Goal: Contribute content: Contribute content

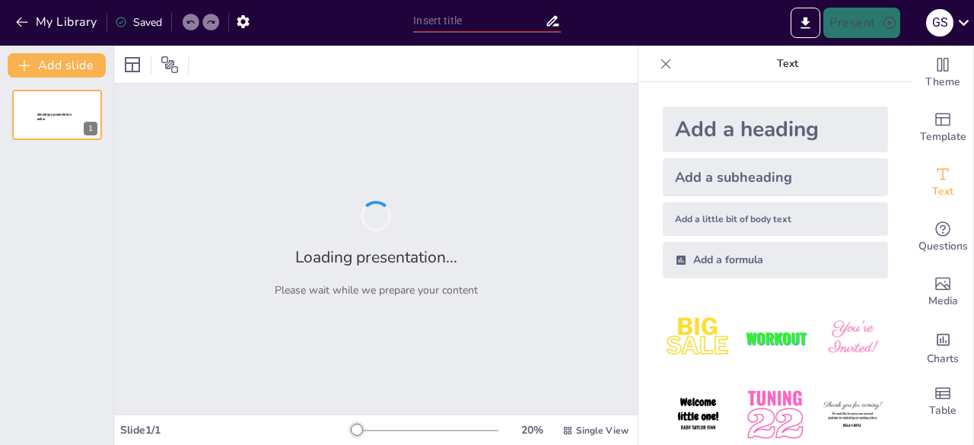
type input "Patrocinios en Boxeo: Maximización de la Exposición de Marca"
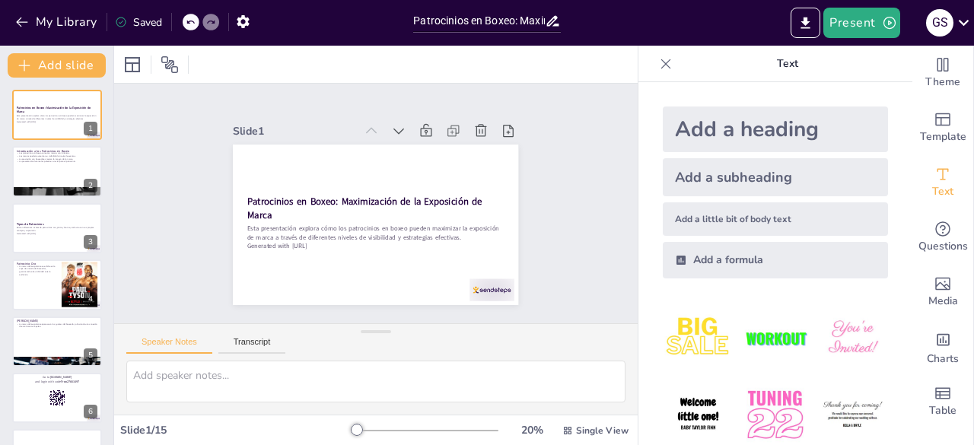
checkbox input "true"
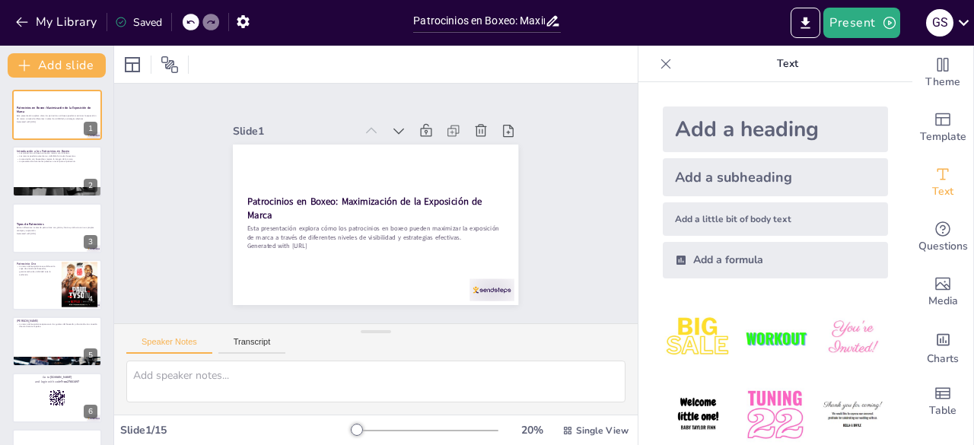
checkbox input "true"
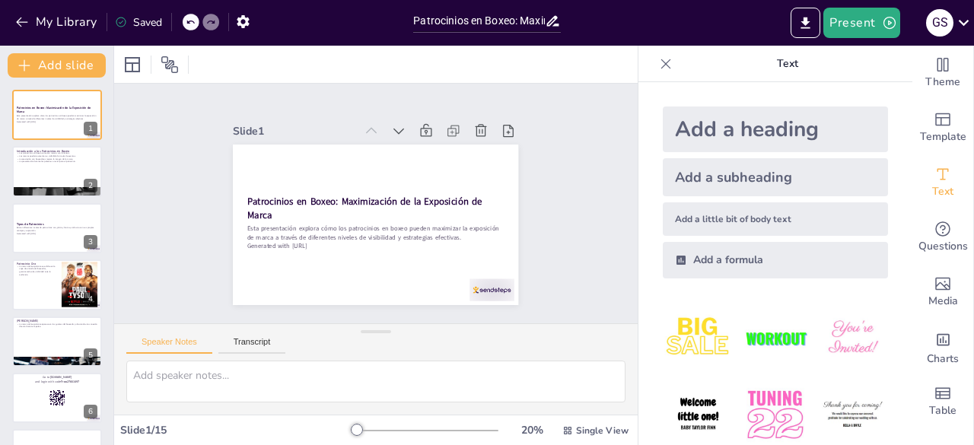
checkbox input "true"
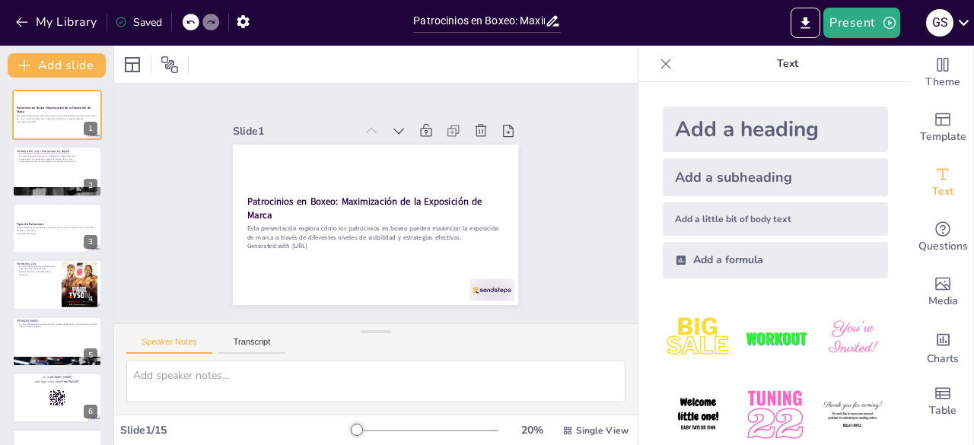
checkbox input "true"
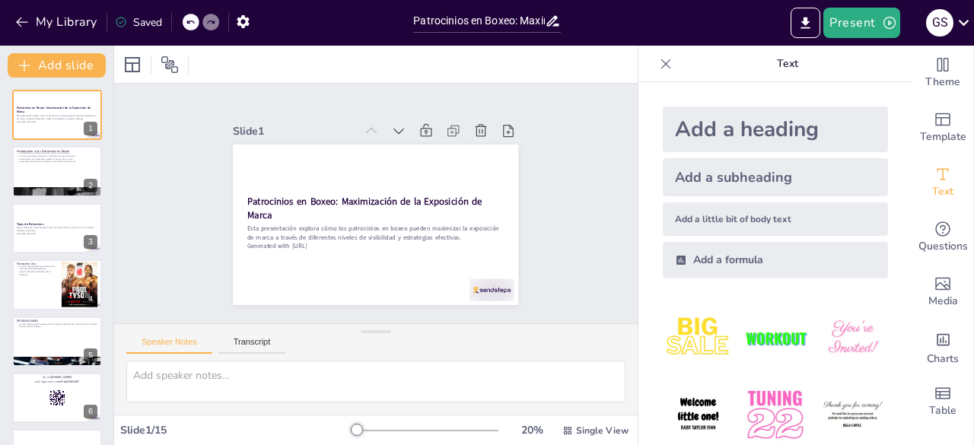
checkbox input "true"
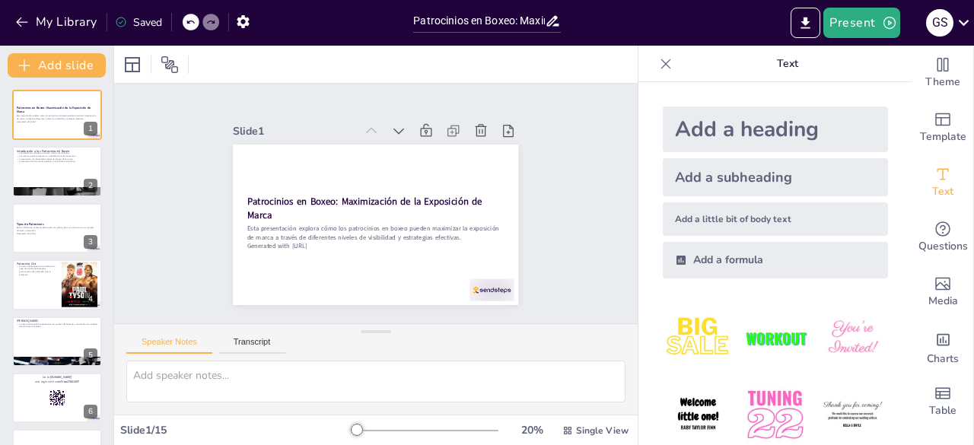
checkbox input "true"
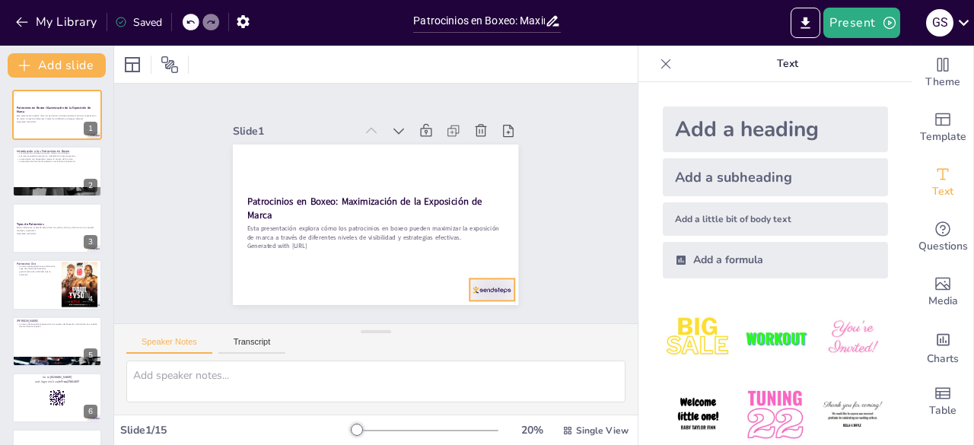
checkbox input "true"
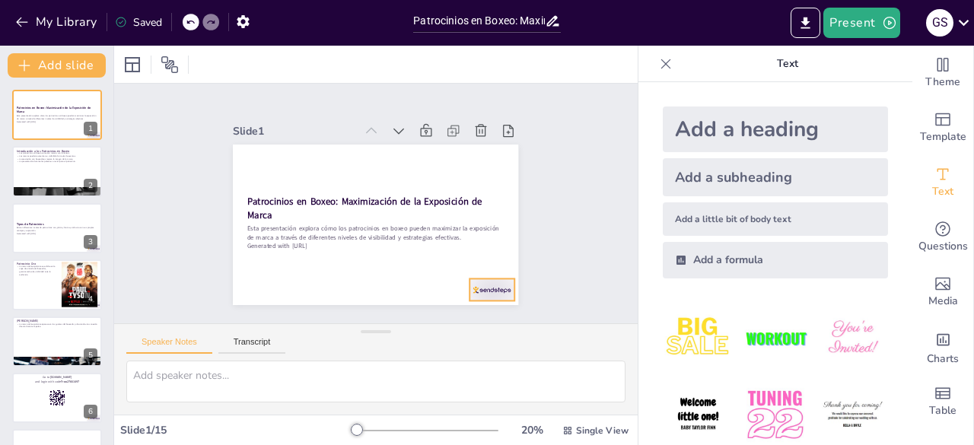
checkbox input "true"
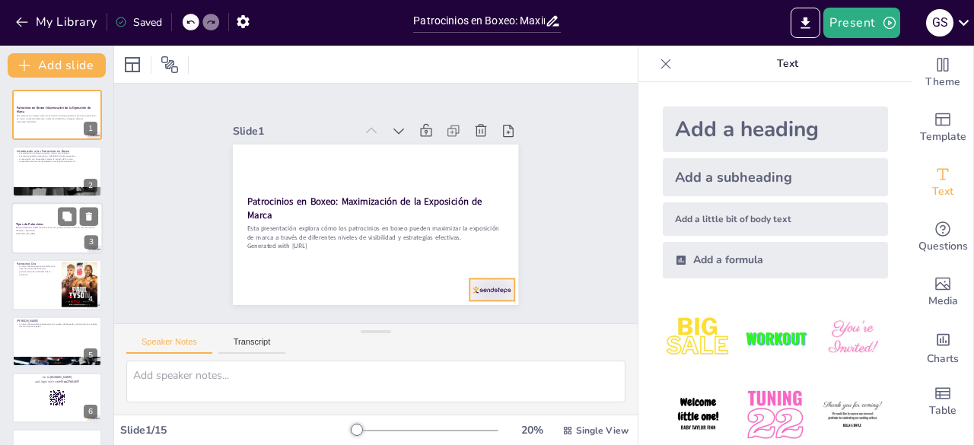
checkbox input "true"
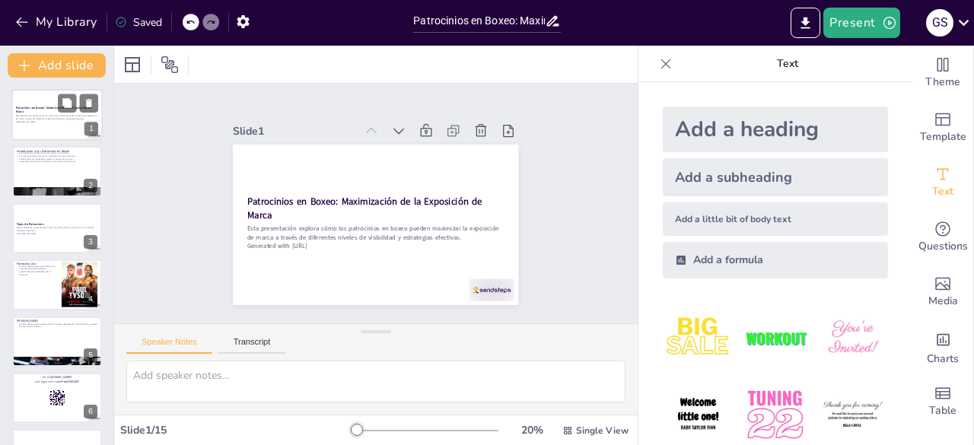
checkbox input "true"
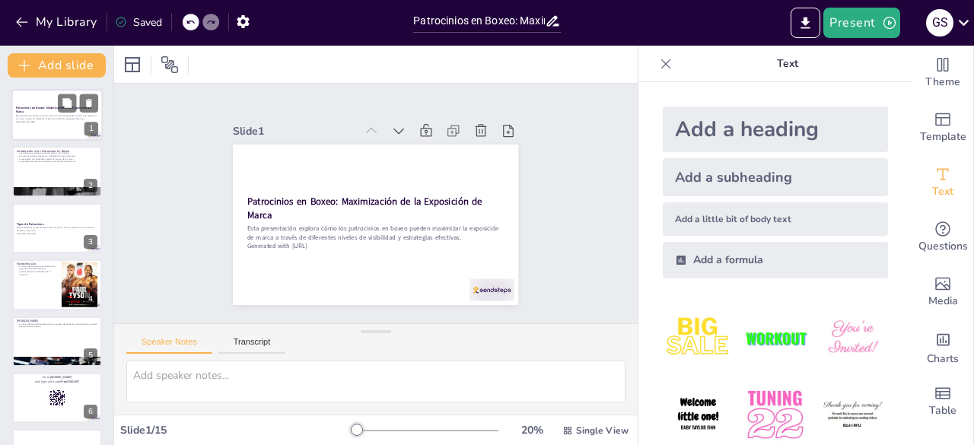
checkbox input "true"
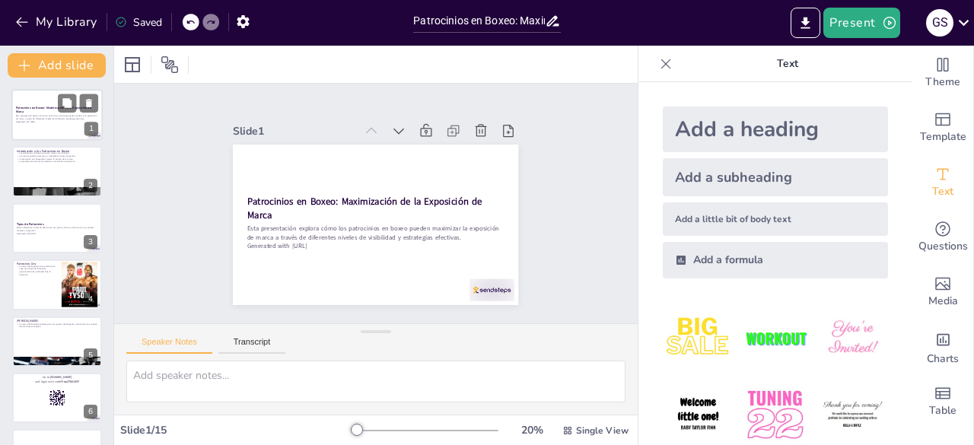
checkbox input "true"
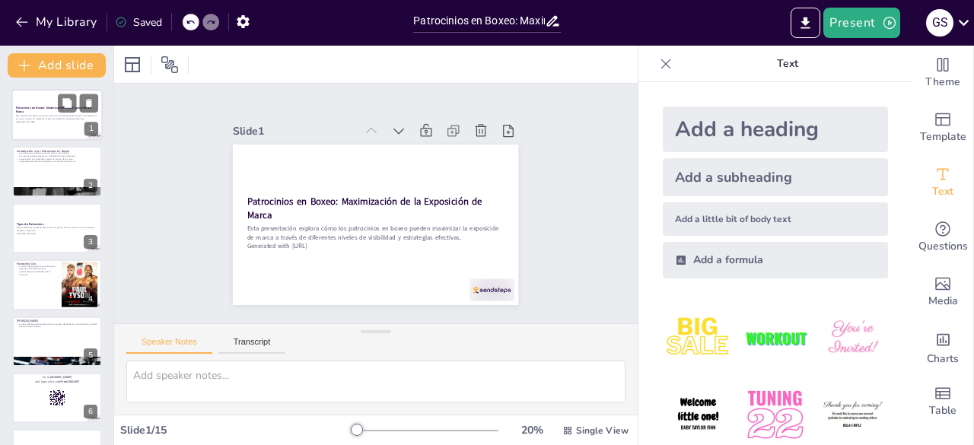
checkbox input "true"
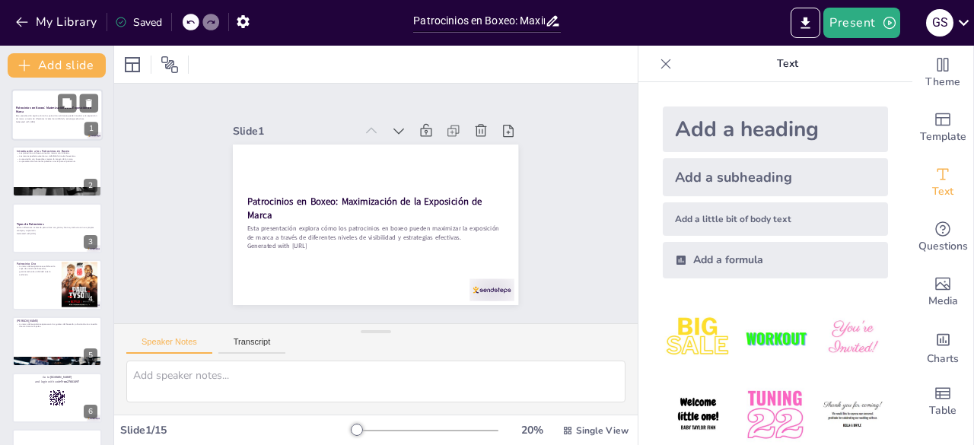
checkbox input "true"
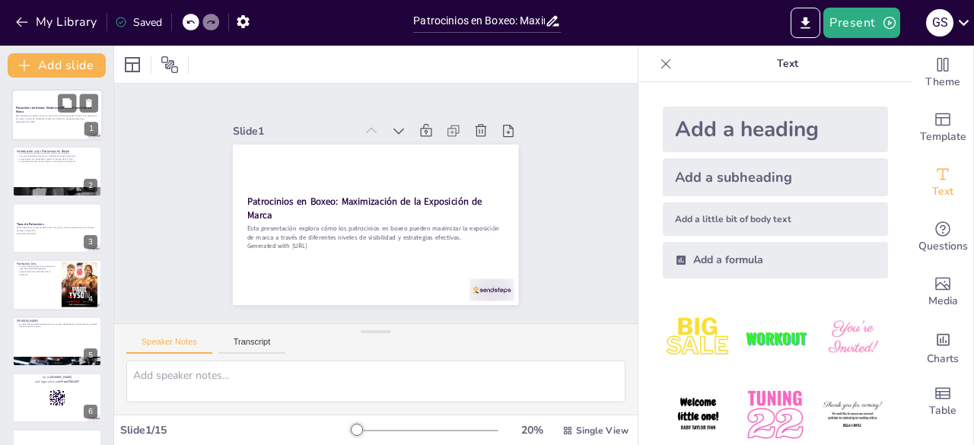
checkbox input "true"
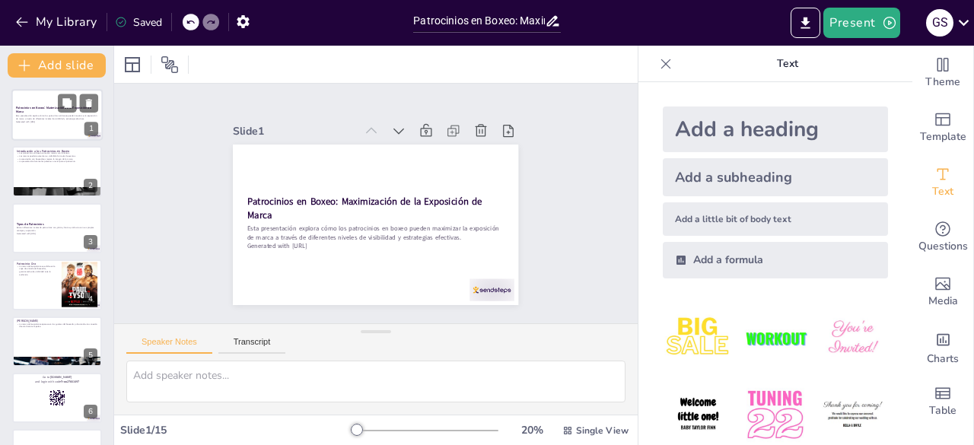
checkbox input "true"
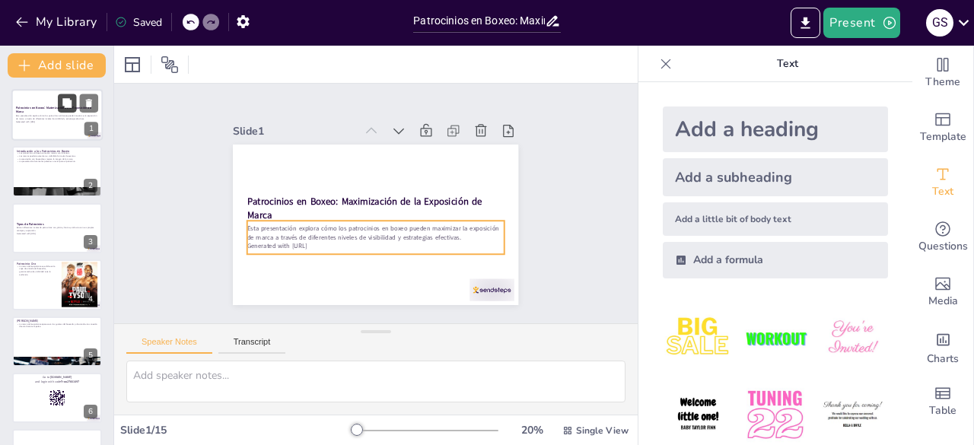
checkbox input "true"
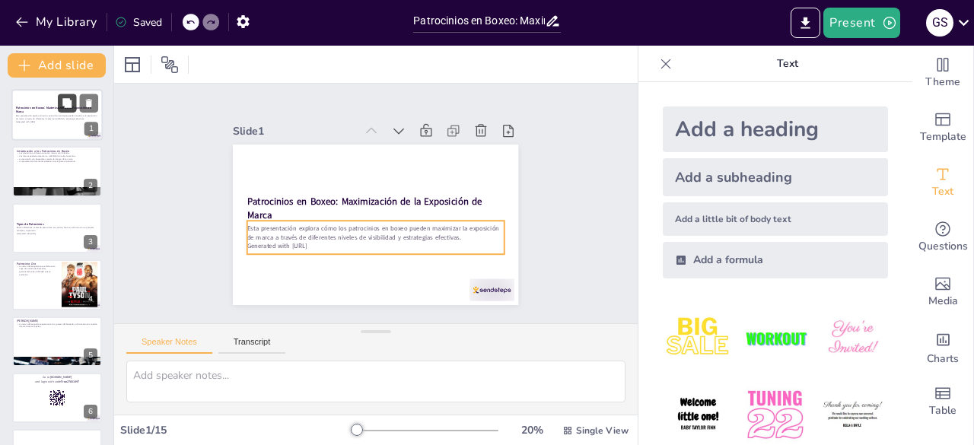
checkbox input "true"
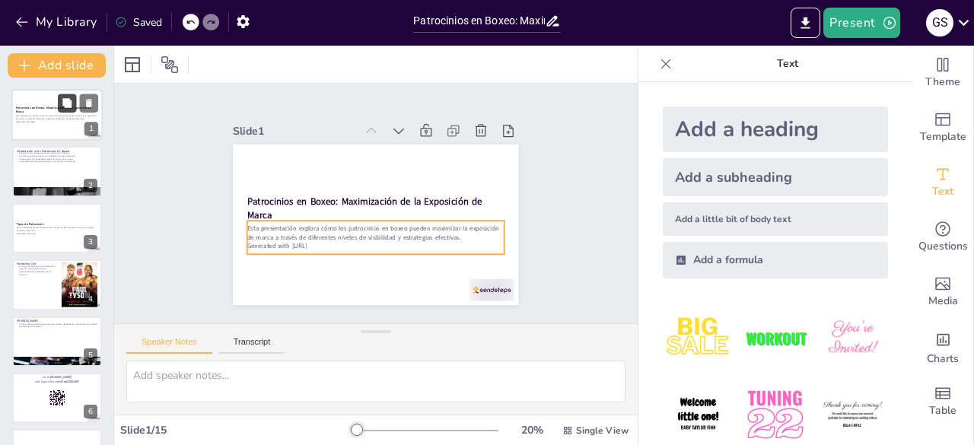
click at [63, 110] on button at bounding box center [67, 103] width 18 height 18
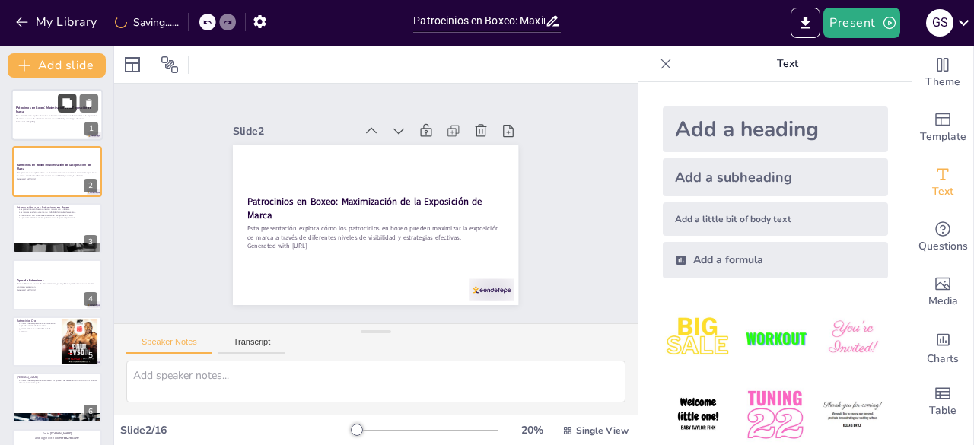
checkbox input "true"
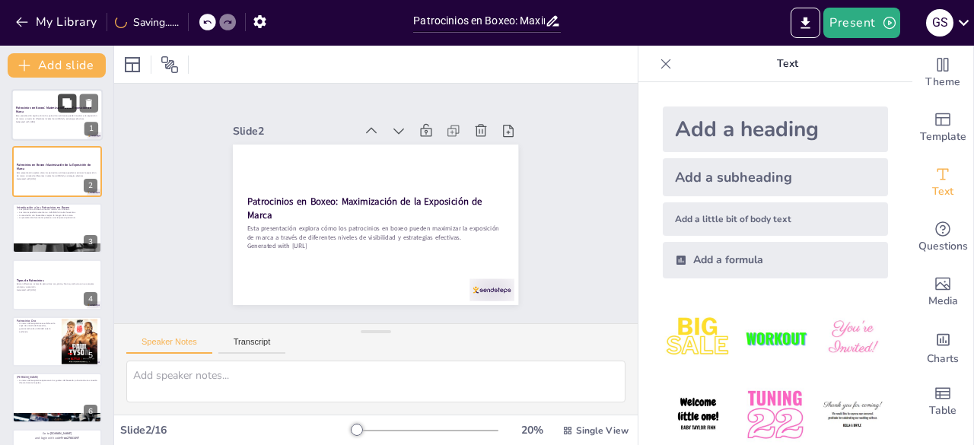
checkbox input "true"
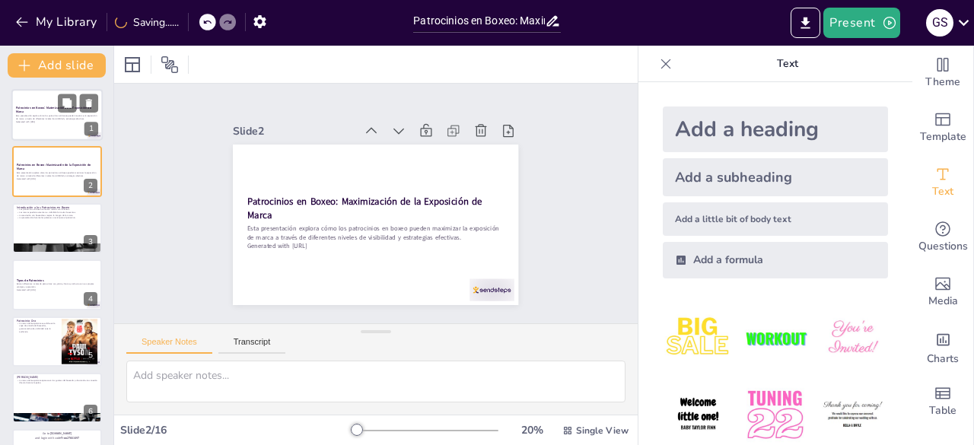
checkbox input "true"
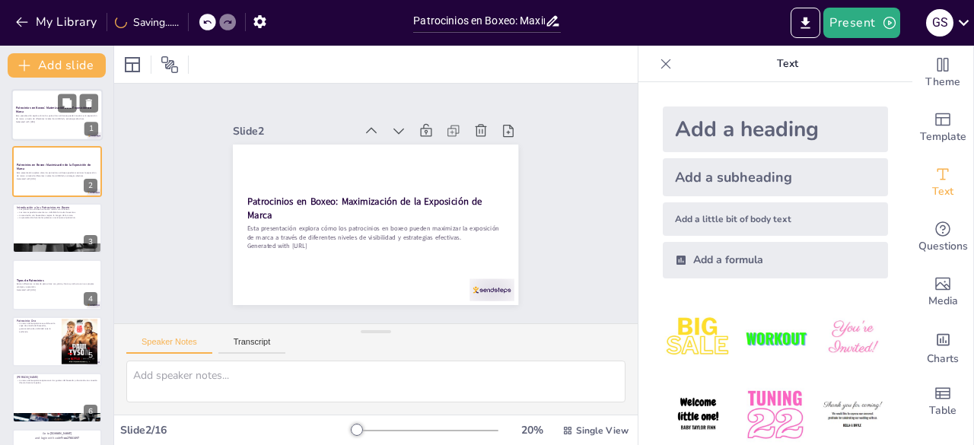
checkbox input "true"
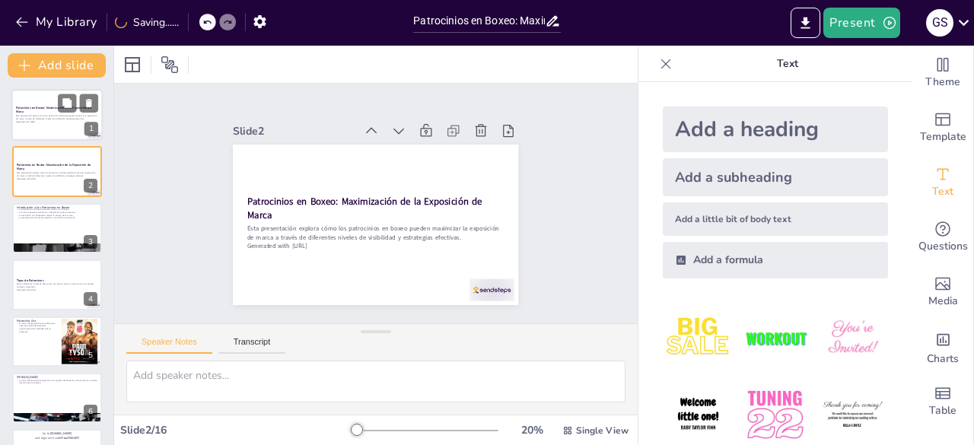
checkbox input "true"
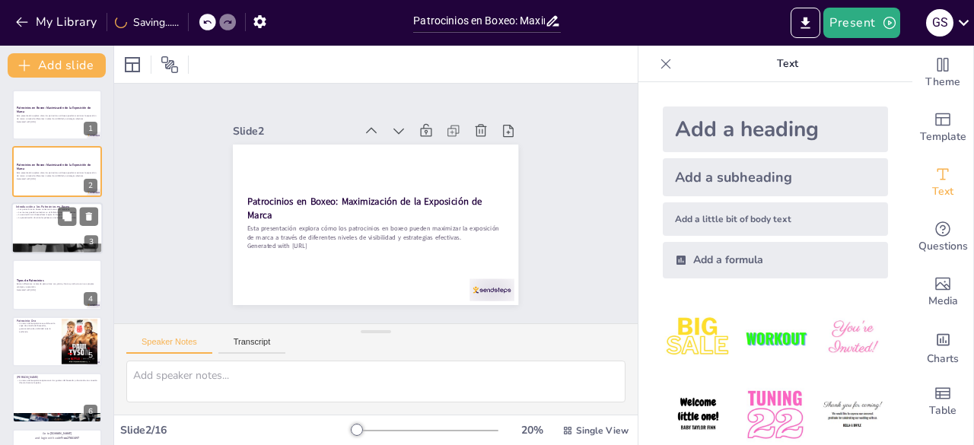
checkbox input "true"
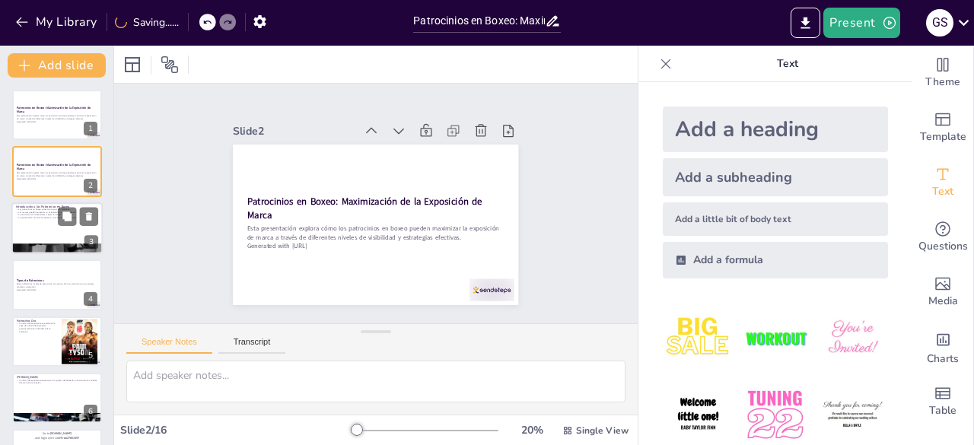
checkbox input "true"
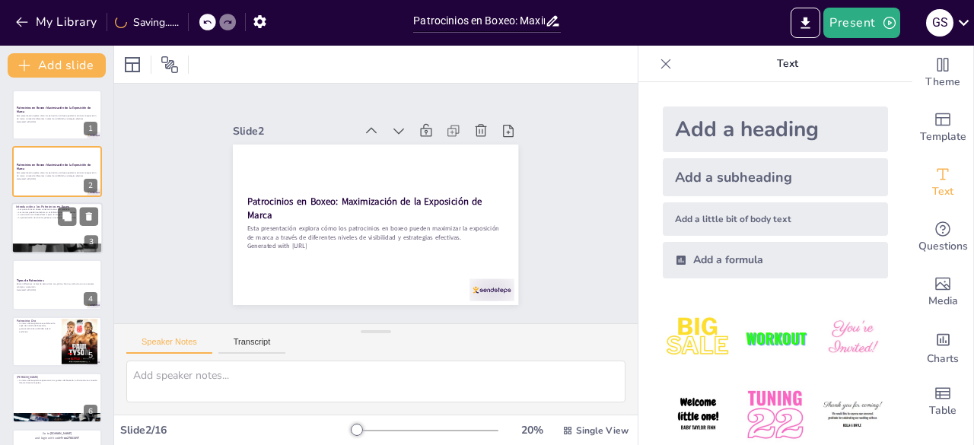
checkbox input "true"
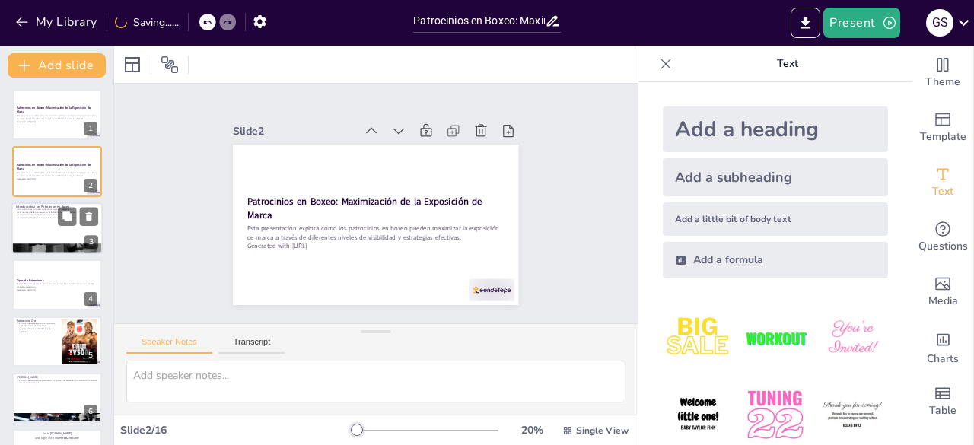
checkbox input "true"
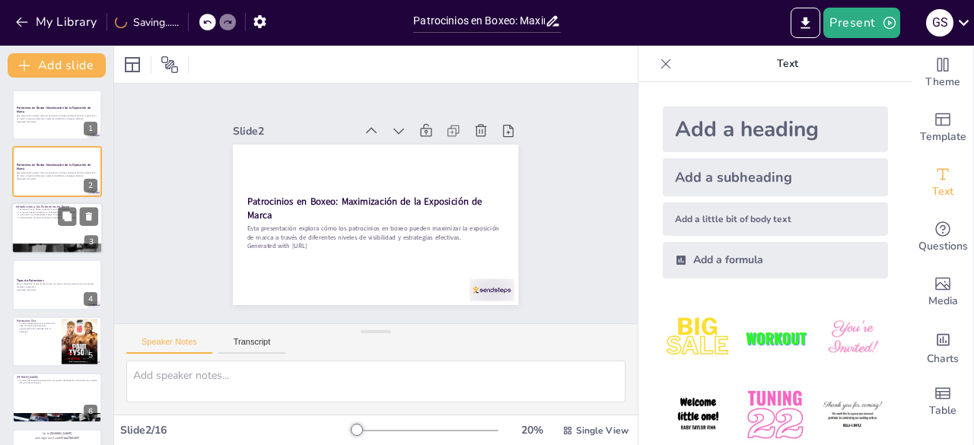
checkbox input "true"
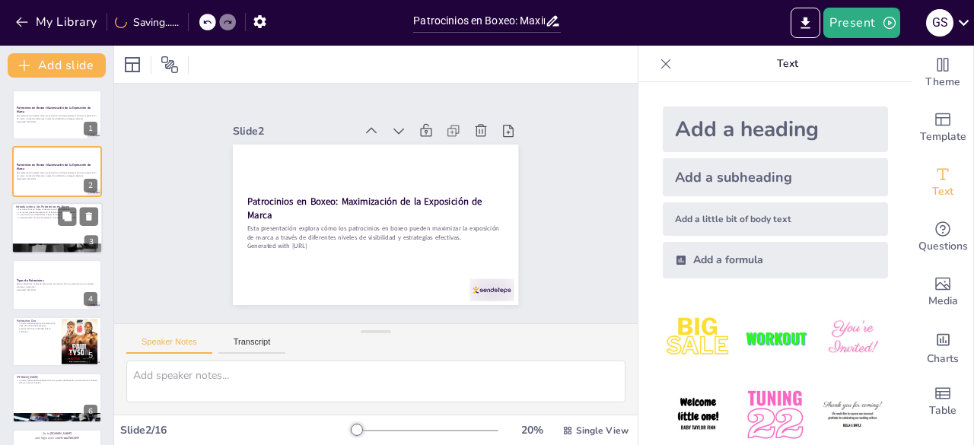
checkbox input "true"
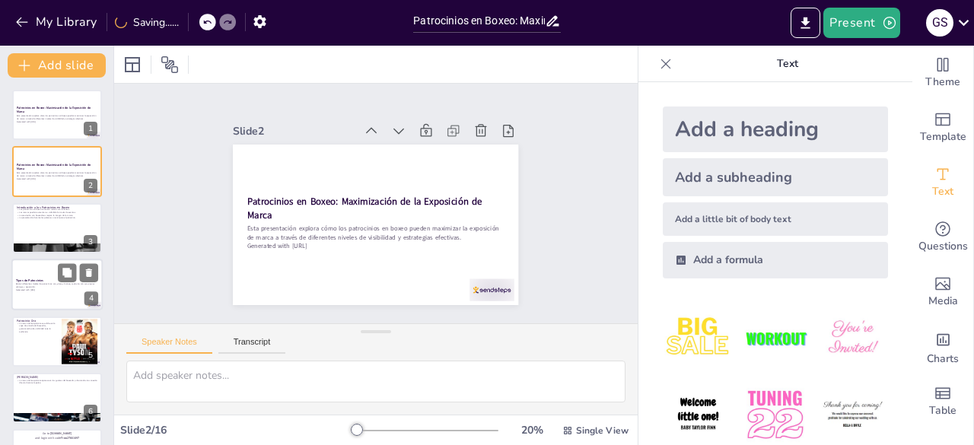
checkbox input "true"
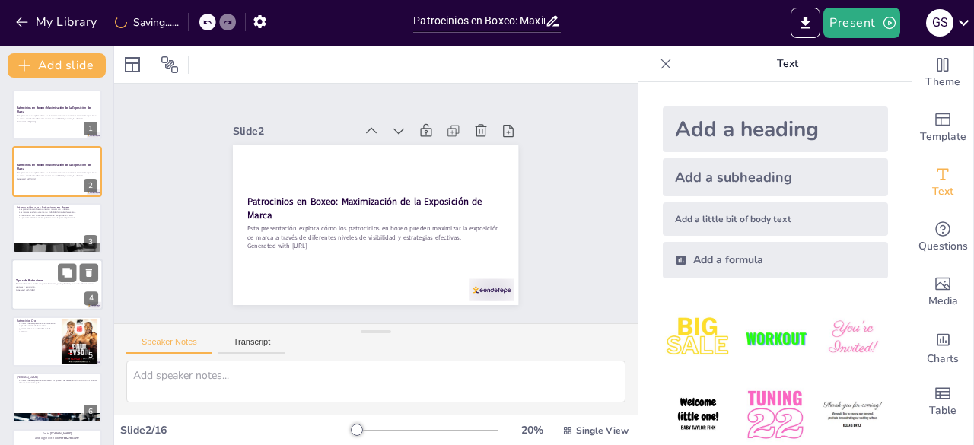
checkbox input "true"
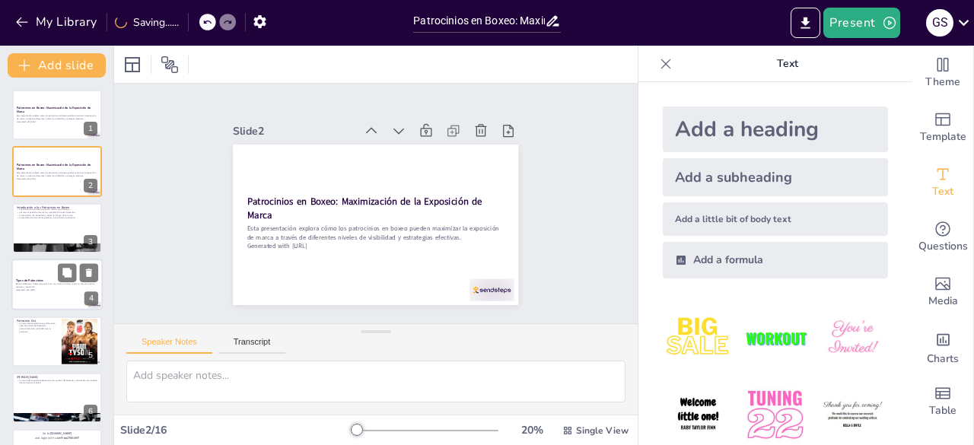
checkbox input "true"
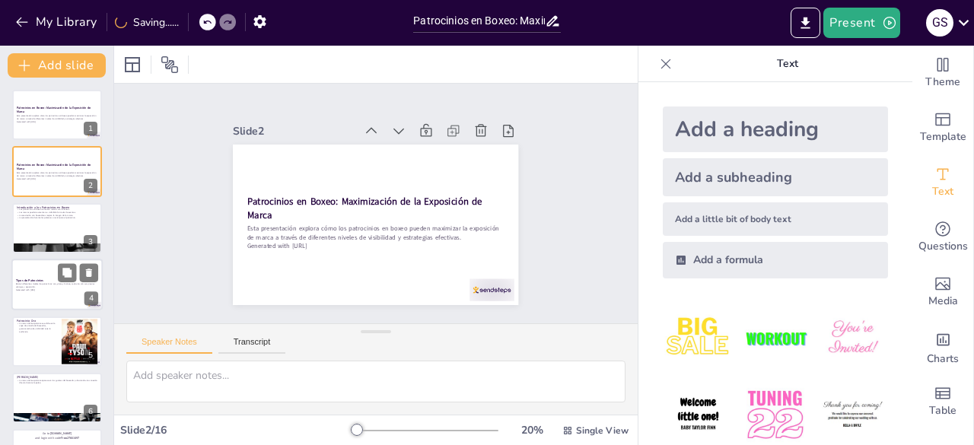
click at [70, 260] on div at bounding box center [56, 285] width 91 height 52
checkbox input "true"
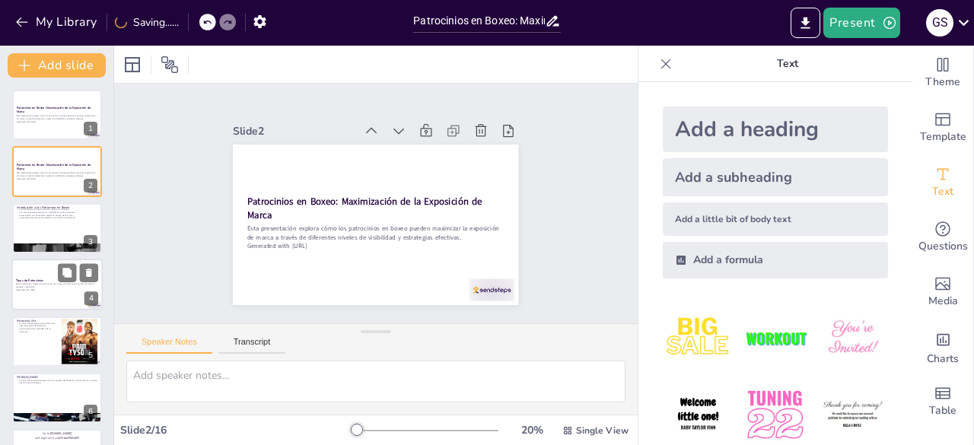
checkbox input "true"
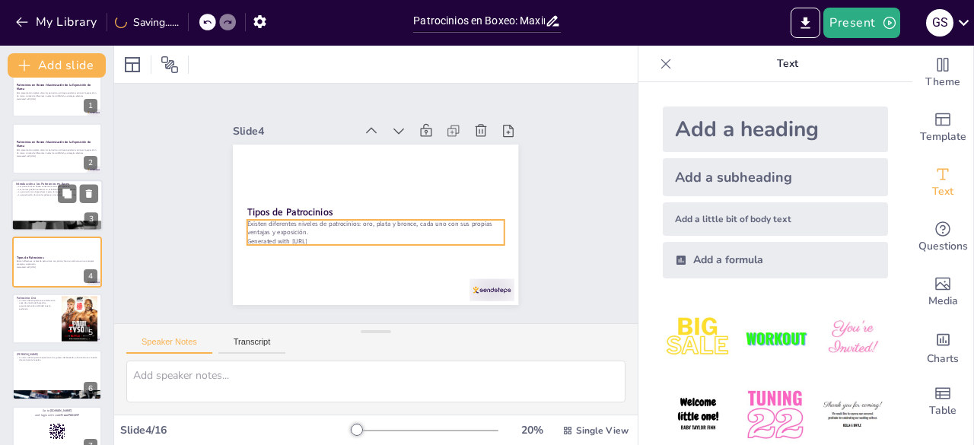
checkbox input "true"
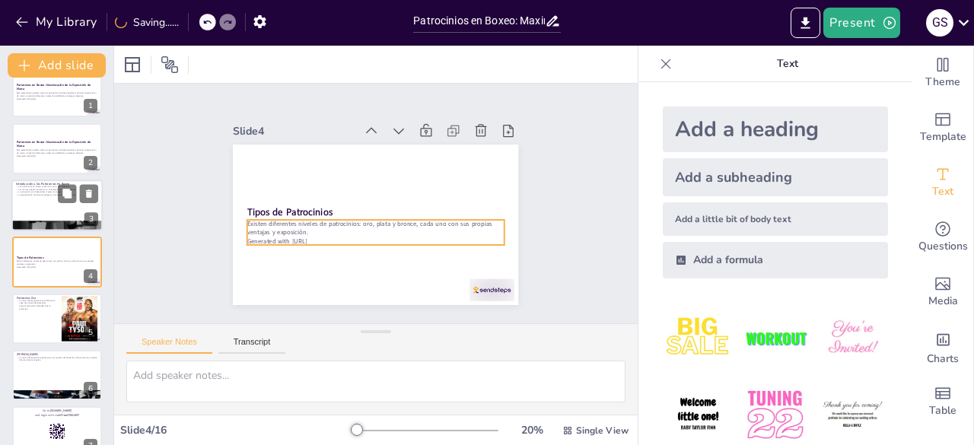
checkbox input "true"
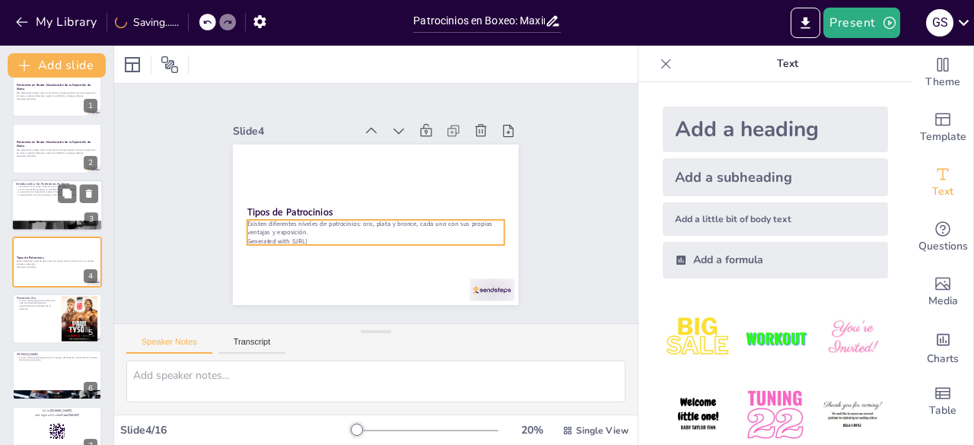
checkbox input "true"
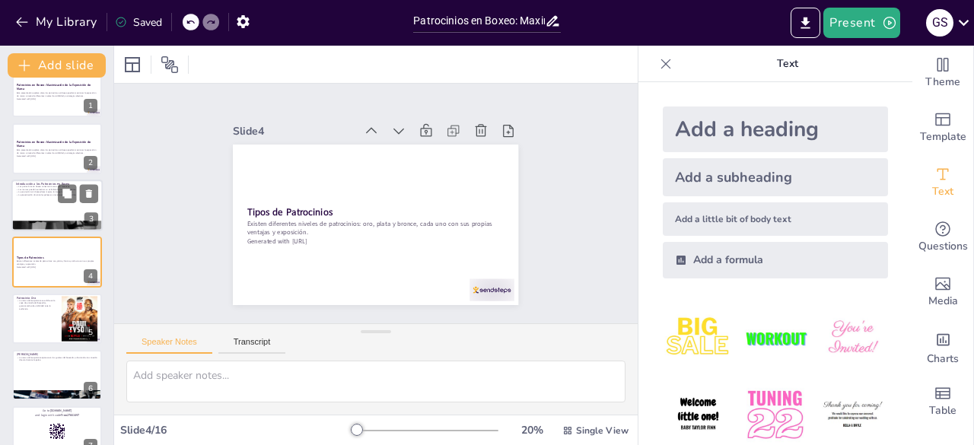
click at [67, 211] on div at bounding box center [56, 206] width 91 height 52
type textarea "La conexión entre las marcas y los fanáticos es esencial para el éxito del patr…"
checkbox input "true"
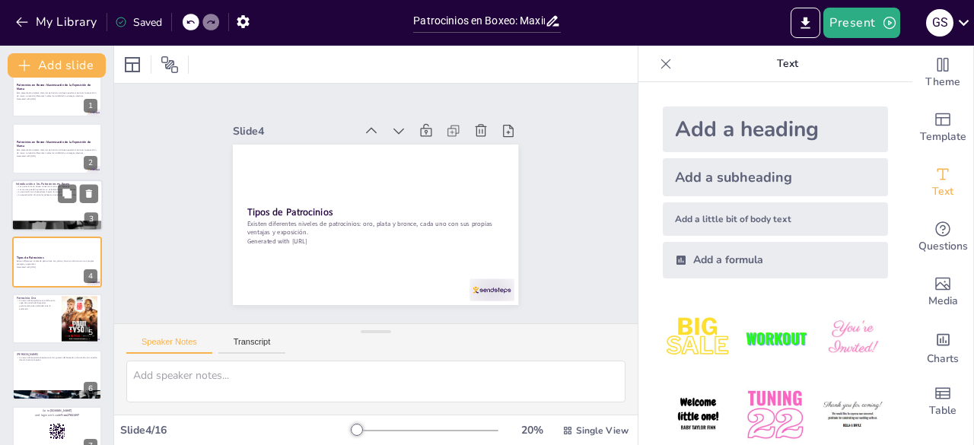
checkbox input "true"
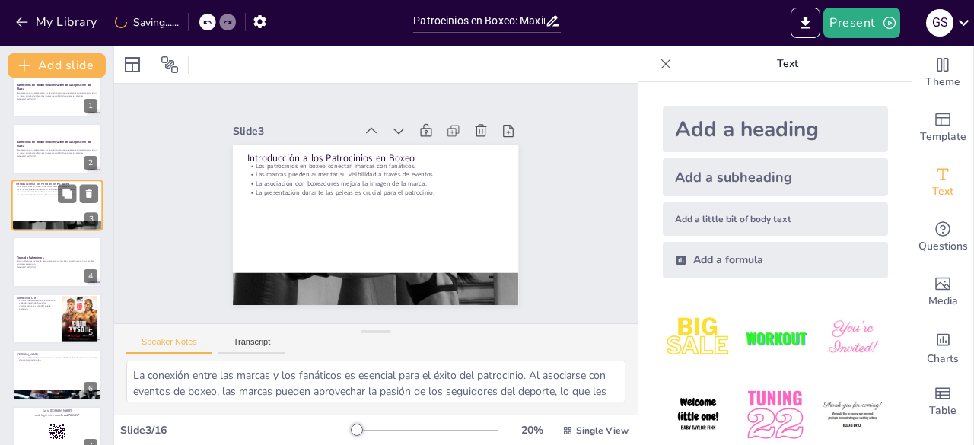
scroll to position [0, 0]
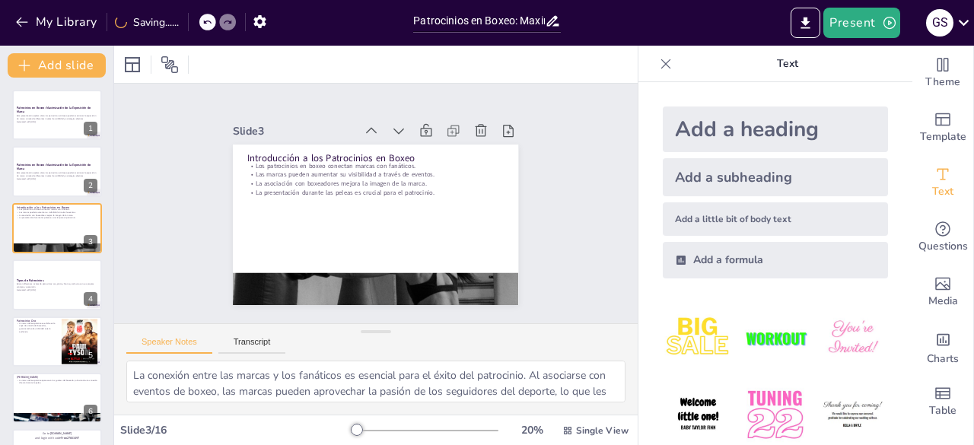
checkbox input "true"
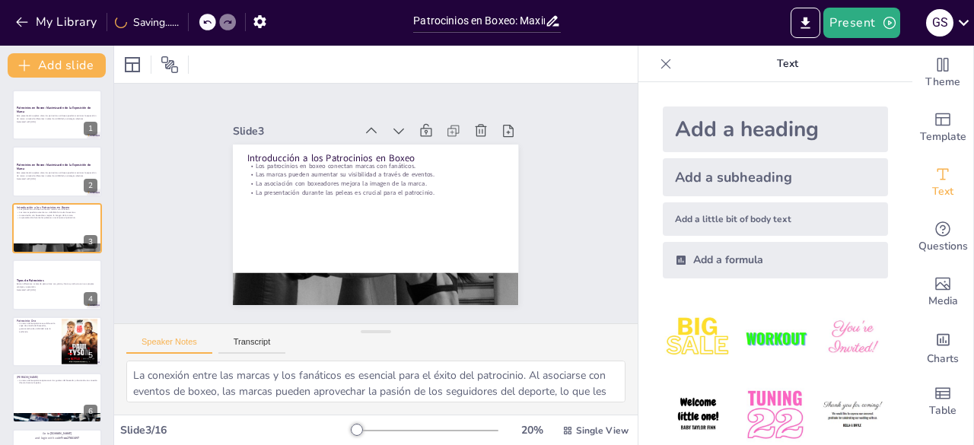
checkbox input "true"
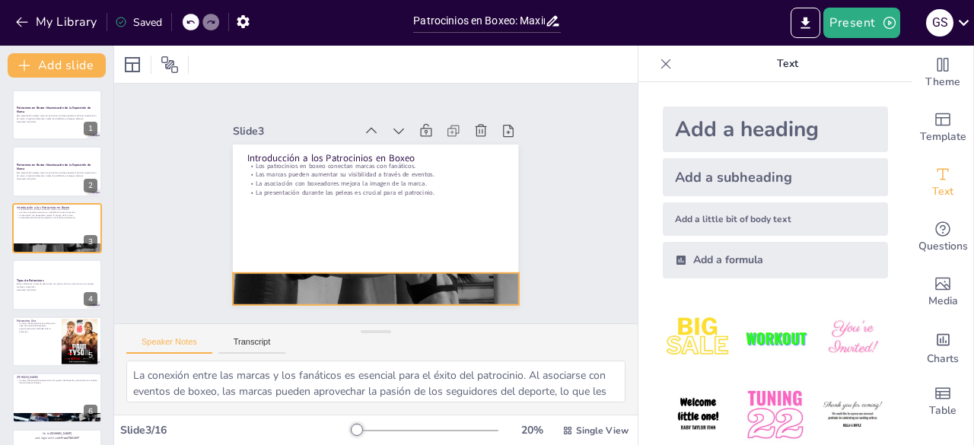
checkbox input "true"
click at [439, 285] on div at bounding box center [367, 288] width 337 height 534
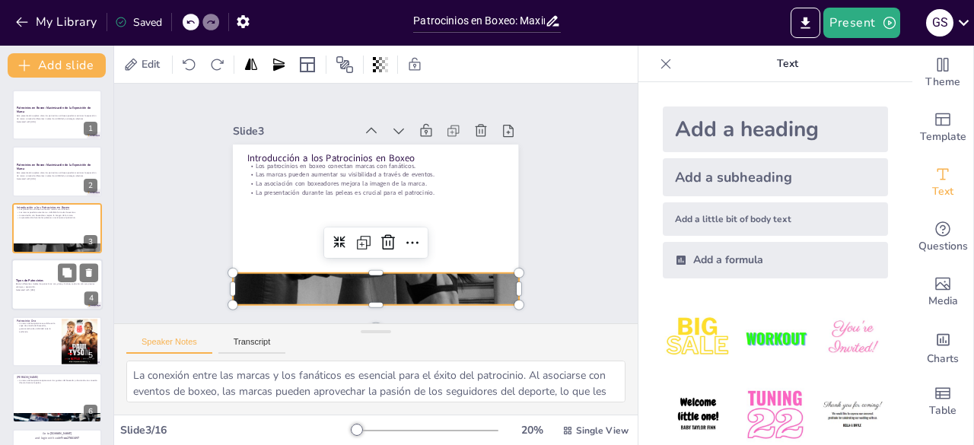
click at [29, 290] on p "Generated with [URL]" at bounding box center [57, 289] width 82 height 3
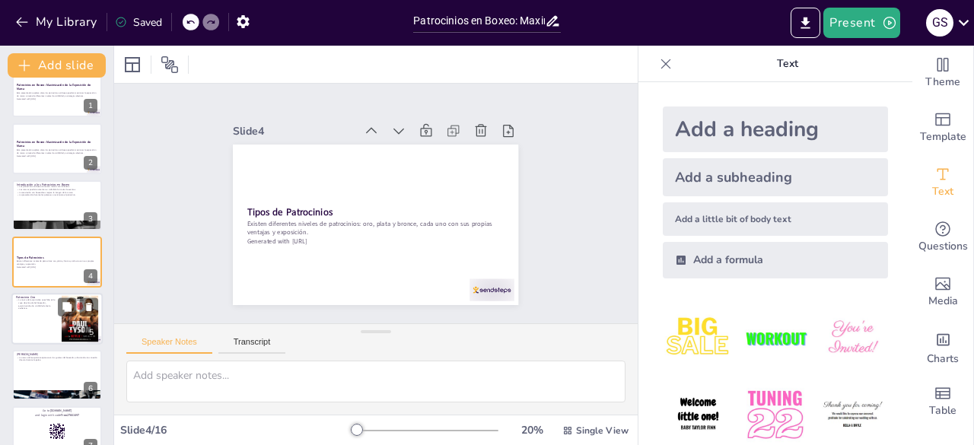
click at [46, 332] on div at bounding box center [56, 319] width 91 height 52
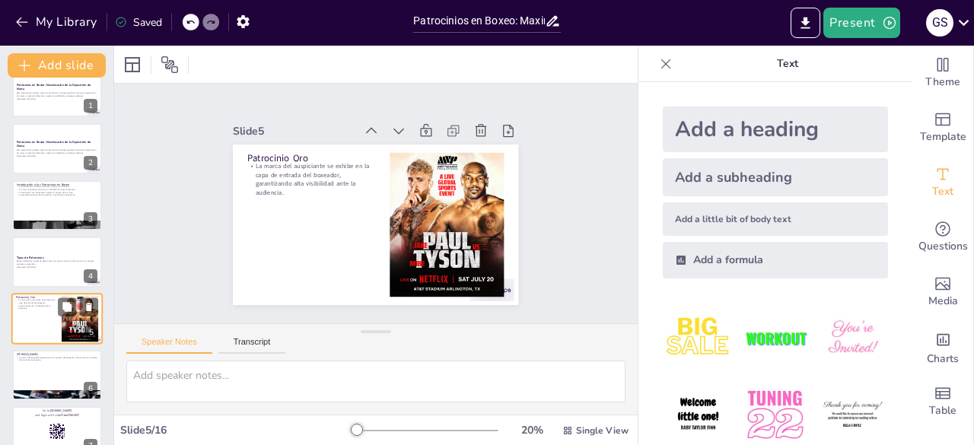
scroll to position [80, 0]
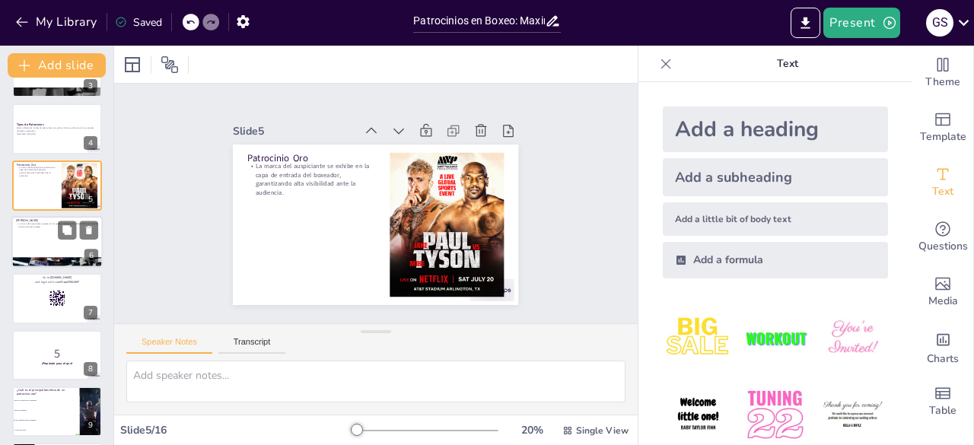
click at [62, 257] on div at bounding box center [56, 262] width 91 height 114
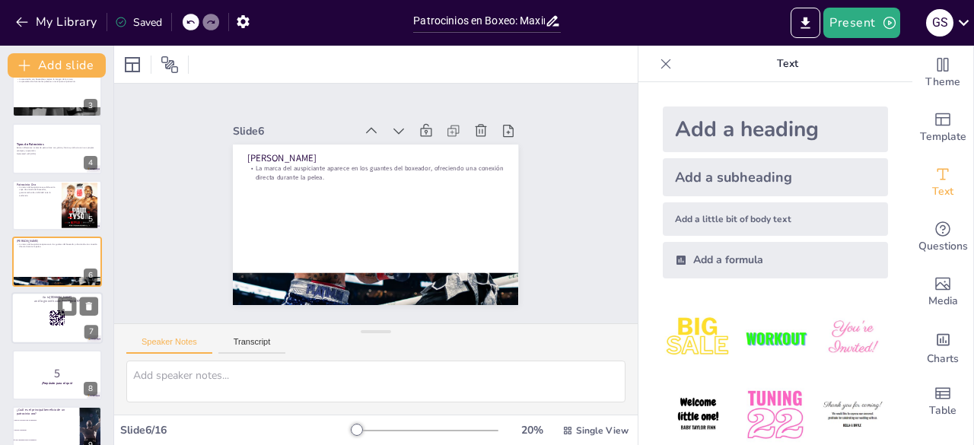
click at [50, 334] on div at bounding box center [56, 319] width 91 height 52
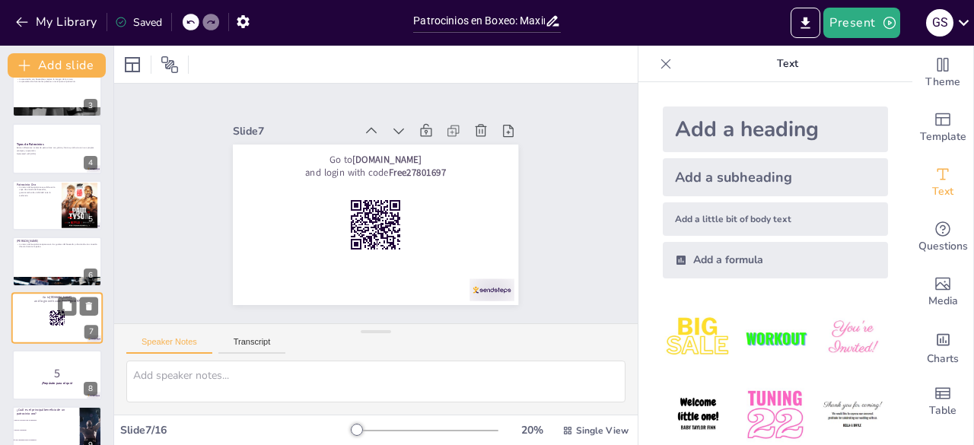
scroll to position [193, 0]
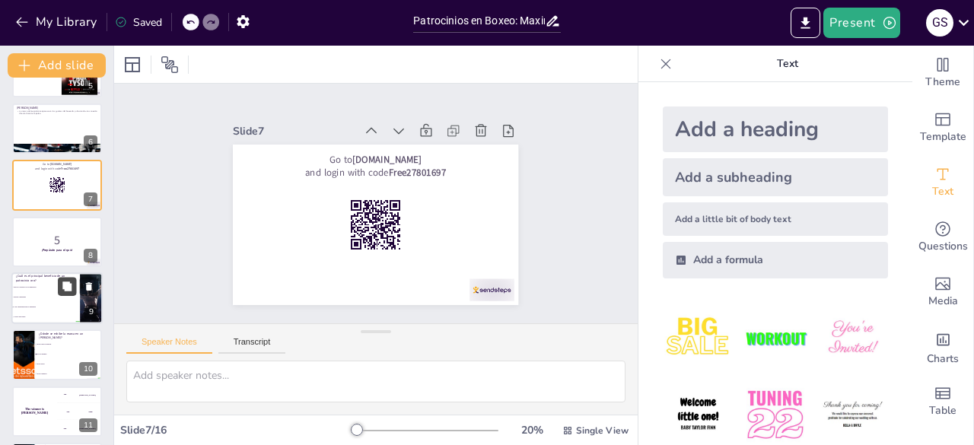
click at [65, 295] on button at bounding box center [67, 286] width 18 height 18
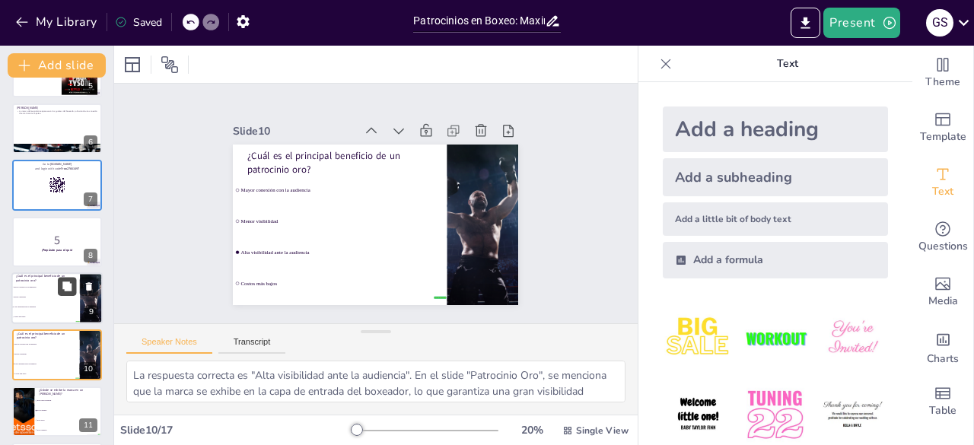
scroll to position [363, 0]
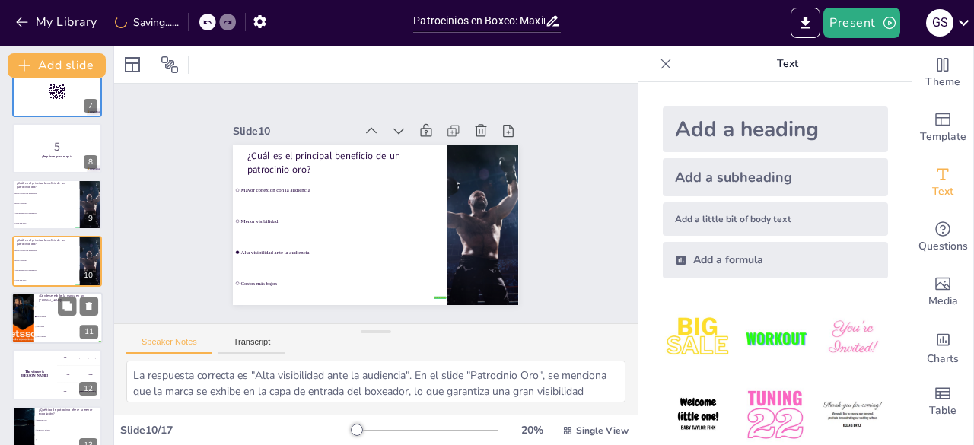
click at [21, 314] on div at bounding box center [22, 318] width 91 height 52
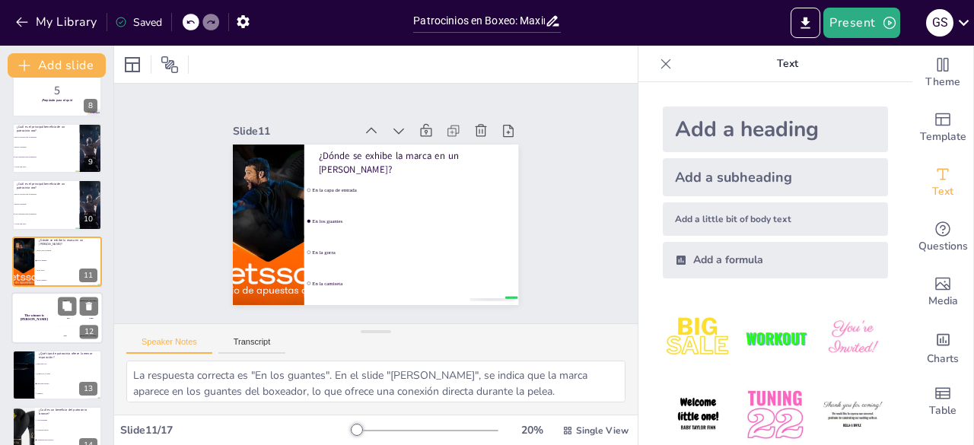
scroll to position [612, 0]
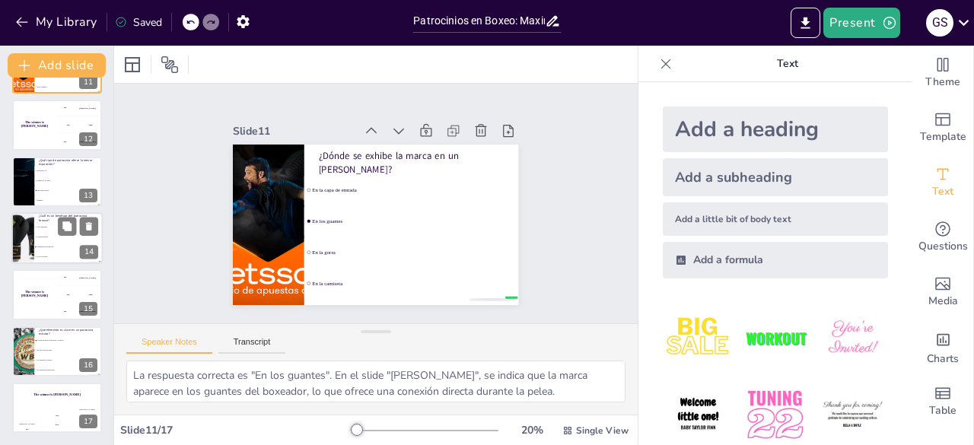
click at [63, 237] on span "Conexión directa" at bounding box center [69, 237] width 65 height 2
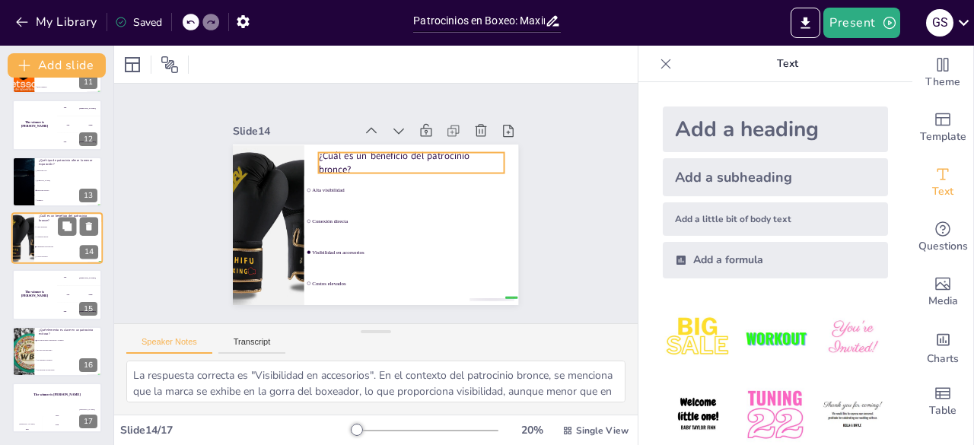
scroll to position [589, 0]
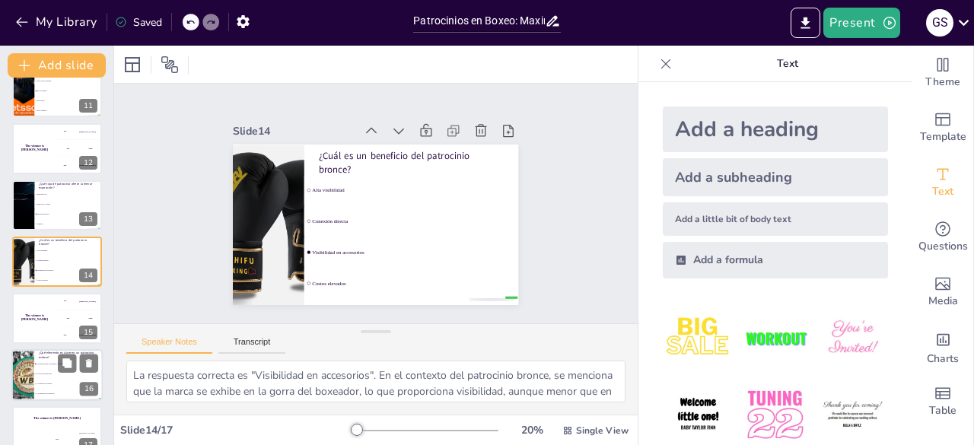
click at [38, 363] on span "La relación entre el boxeador y la marca" at bounding box center [69, 364] width 65 height 2
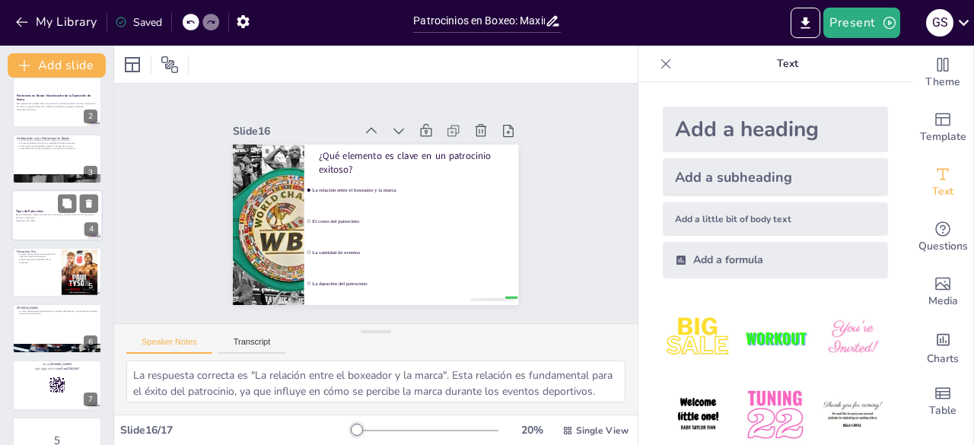
scroll to position [0, 0]
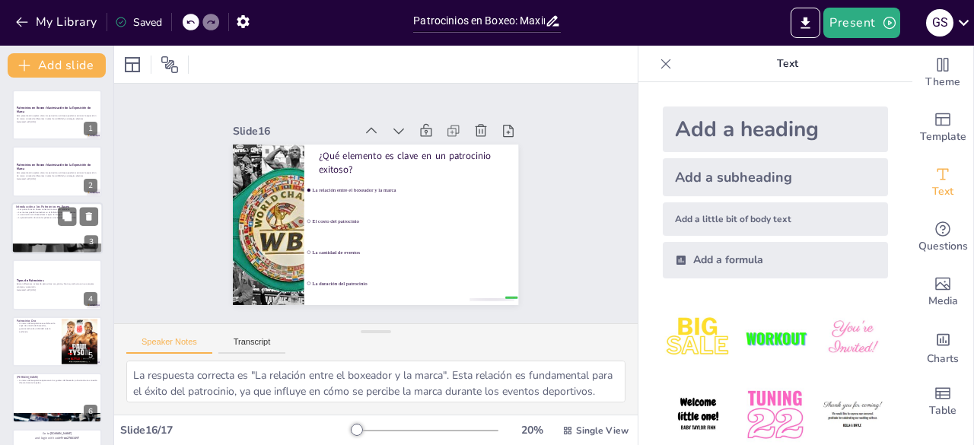
click at [46, 211] on p "Las marcas pueden aumentar su visibilidad a través de eventos." at bounding box center [57, 212] width 82 height 3
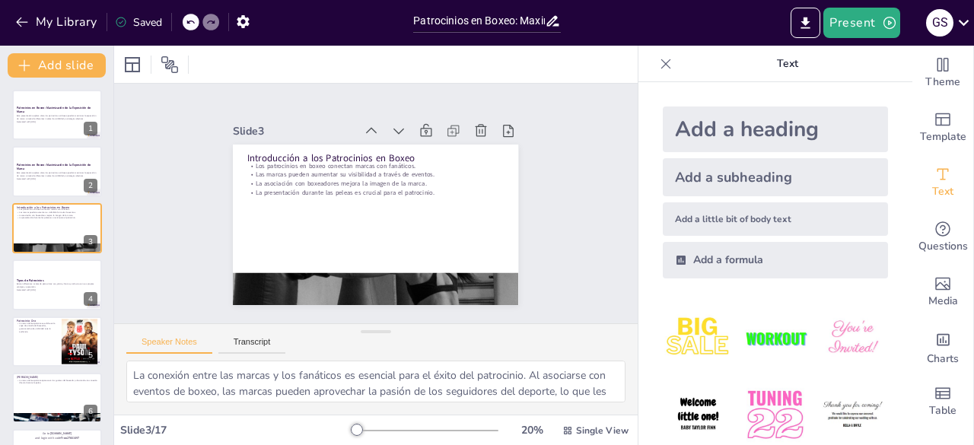
click at [254, 334] on div "Speaker Notes Transcript" at bounding box center [375, 342] width 523 height 37
drag, startPoint x: 251, startPoint y: 340, endPoint x: 276, endPoint y: 342, distance: 25.2
click at [250, 341] on button "Transcript" at bounding box center [252, 345] width 68 height 17
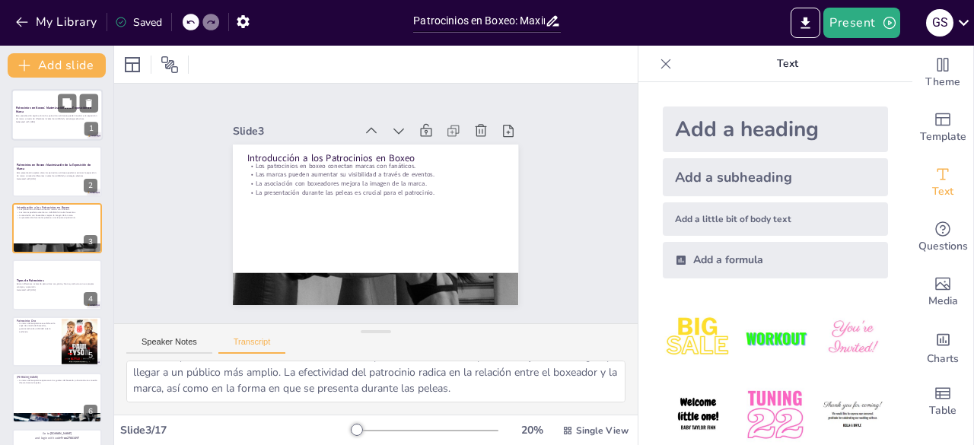
click at [43, 110] on p "Patrocinios en Boxeo: Maximización de la Exposición de Marca" at bounding box center [57, 110] width 82 height 8
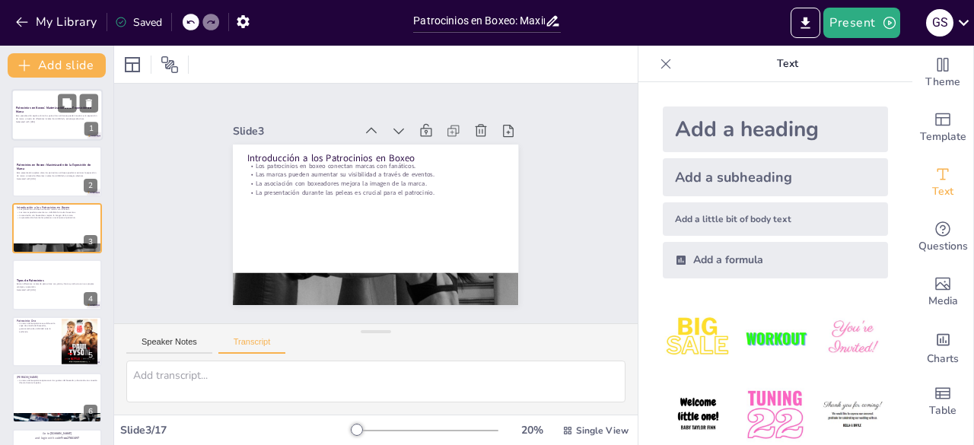
scroll to position [0, 0]
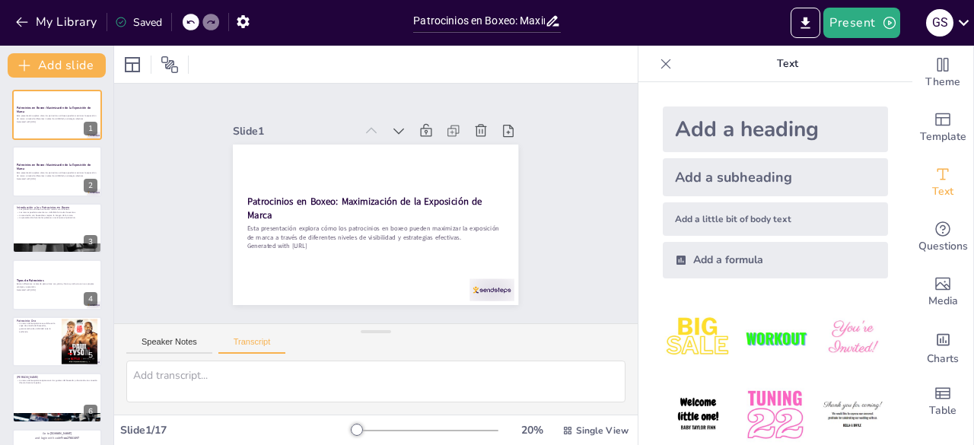
click at [759, 132] on div "Add a heading" at bounding box center [775, 130] width 225 height 46
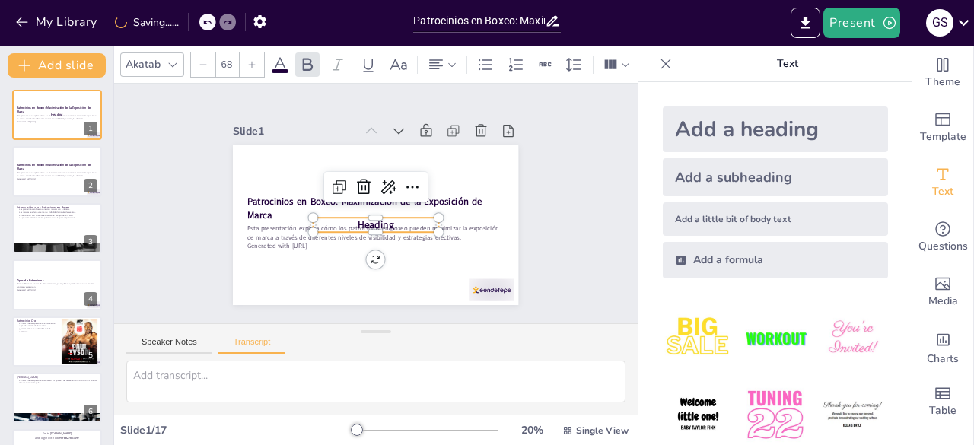
click at [755, 180] on div "Add a subheading" at bounding box center [775, 177] width 225 height 38
click at [751, 217] on div "Add a little bit of body text" at bounding box center [775, 218] width 225 height 33
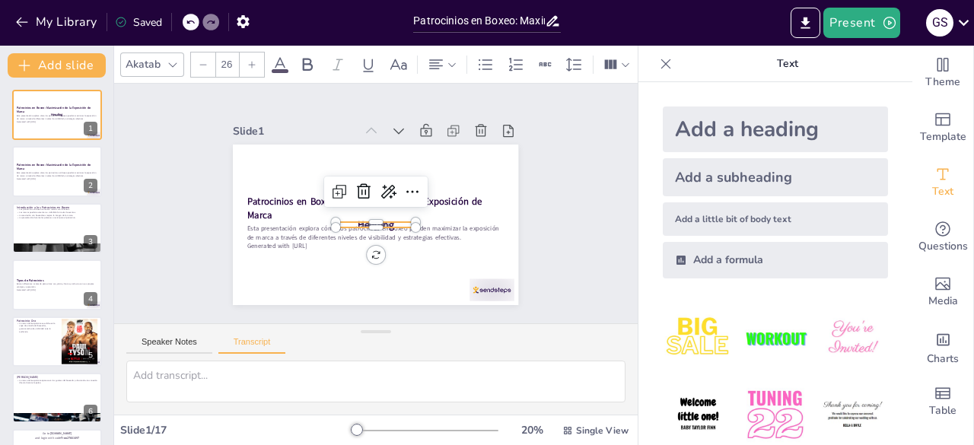
click at [736, 255] on div "Add a formula" at bounding box center [775, 260] width 225 height 37
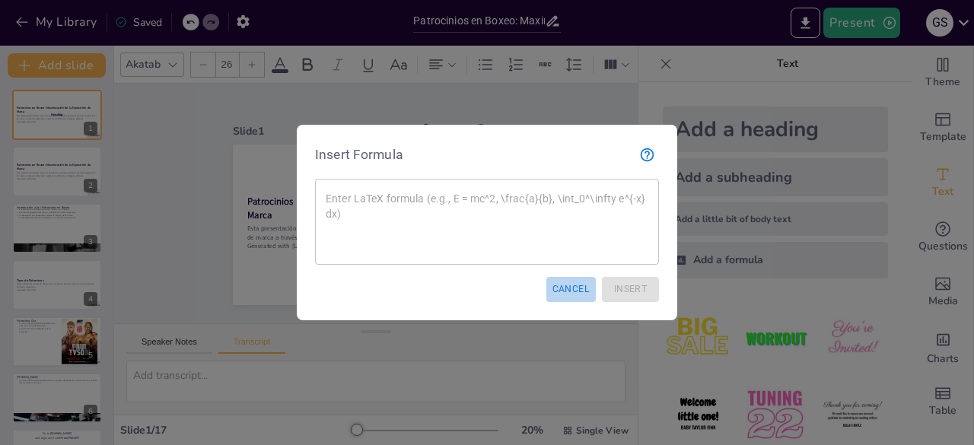
click at [569, 288] on button "Cancel" at bounding box center [570, 289] width 49 height 25
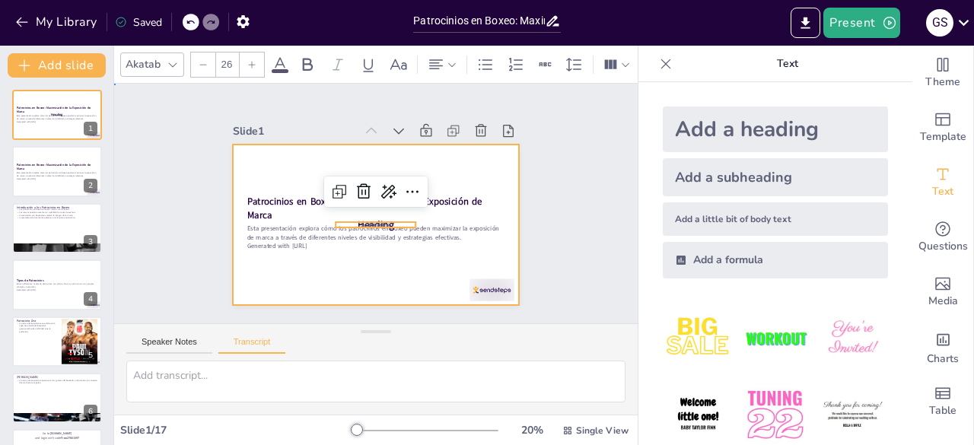
click at [472, 154] on div at bounding box center [375, 225] width 285 height 161
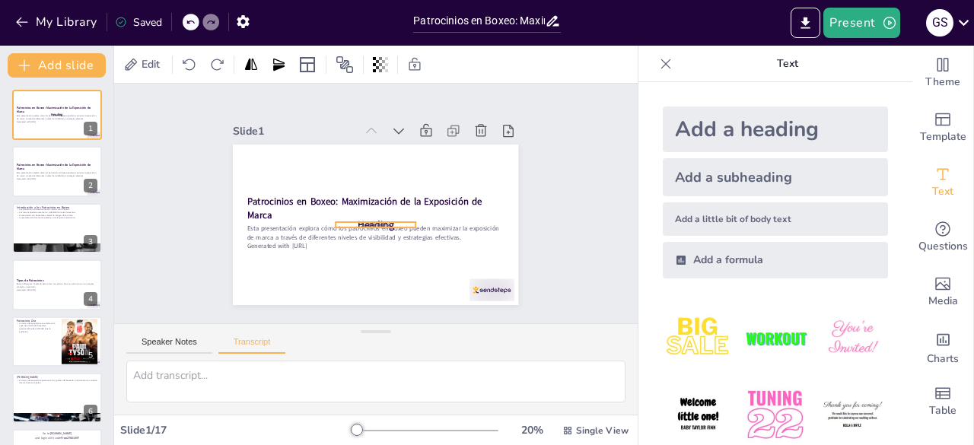
click at [373, 221] on div "Patrocinios en Boxeo: Maximización de la Exposición de Marca Esta presentación …" at bounding box center [371, 224] width 313 height 216
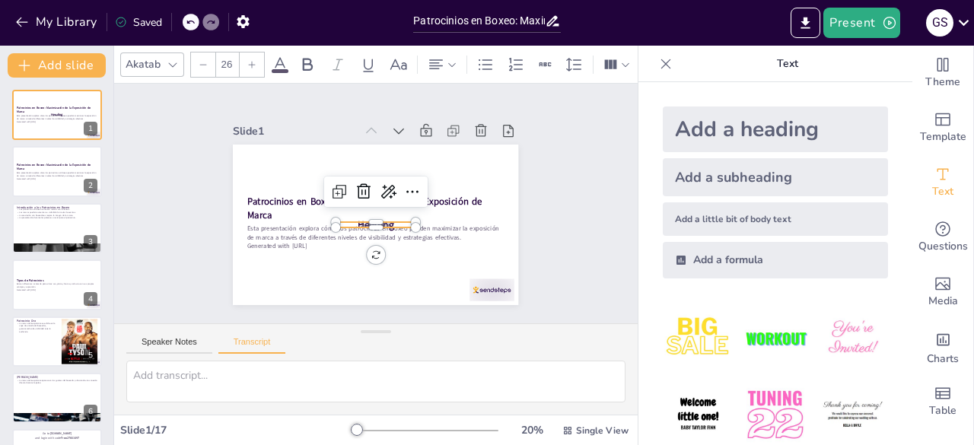
click at [344, 170] on div at bounding box center [374, 224] width 300 height 189
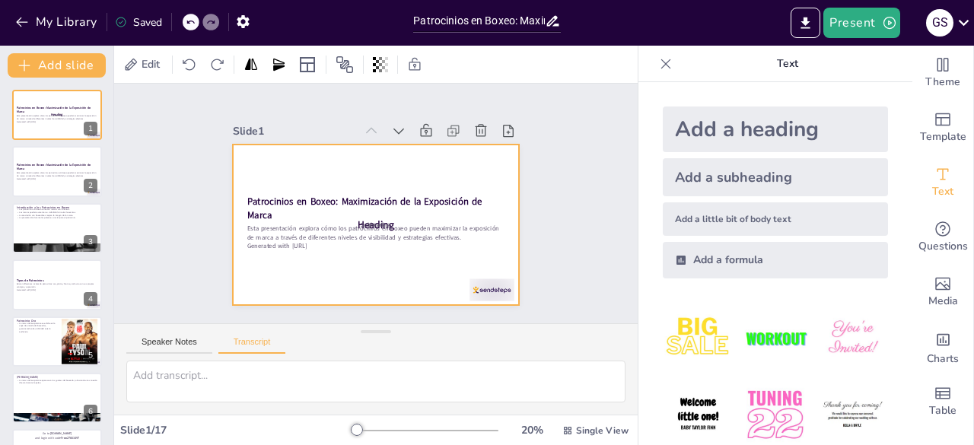
click at [348, 177] on div at bounding box center [374, 224] width 300 height 189
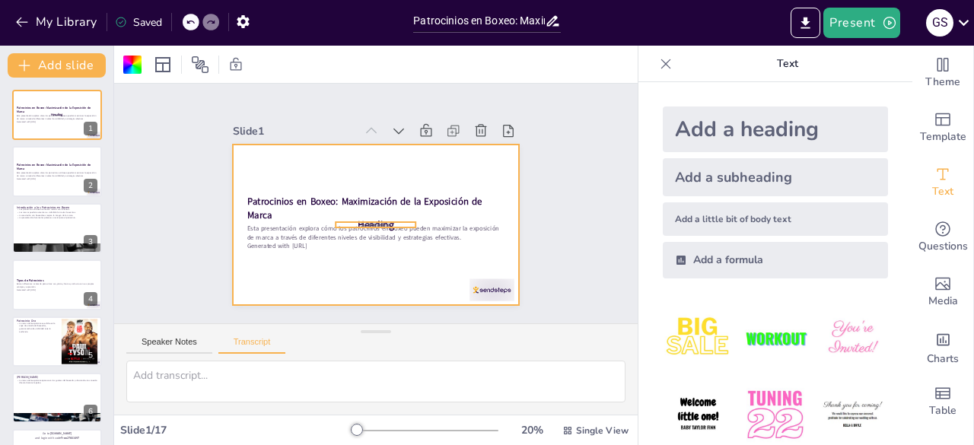
click at [365, 221] on span "Body text" at bounding box center [373, 224] width 17 height 7
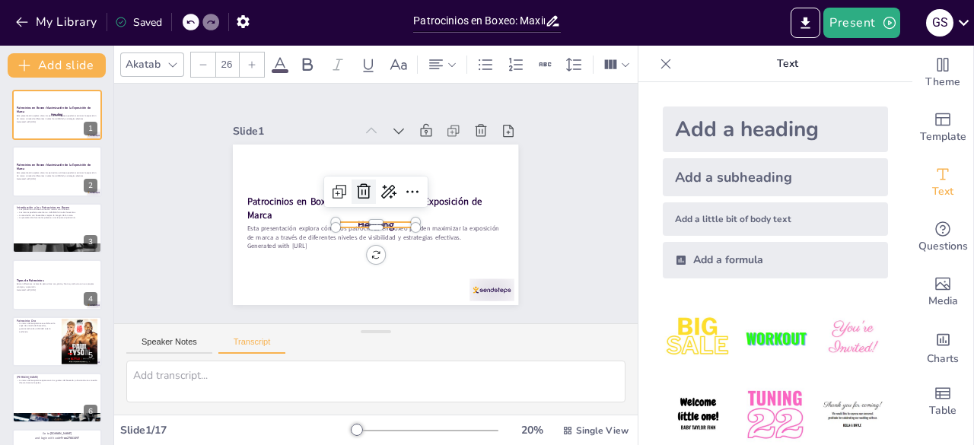
click at [358, 183] on icon at bounding box center [363, 192] width 18 height 18
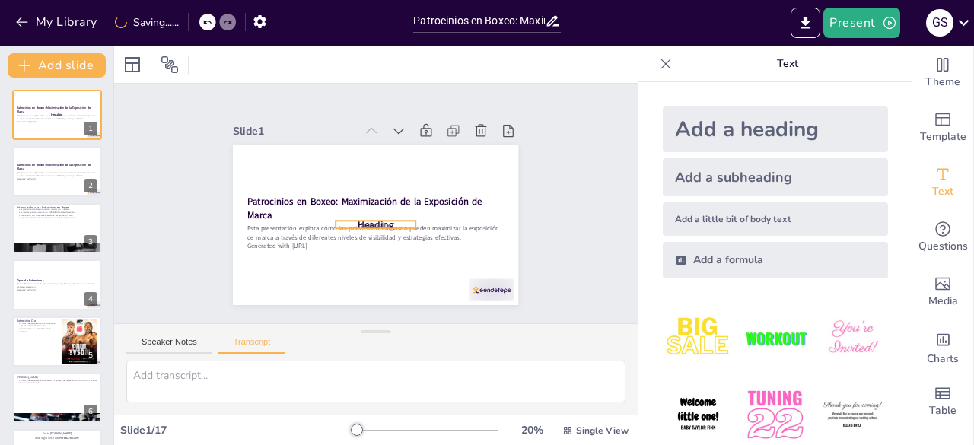
click at [377, 221] on span "Subheading" at bounding box center [371, 225] width 30 height 14
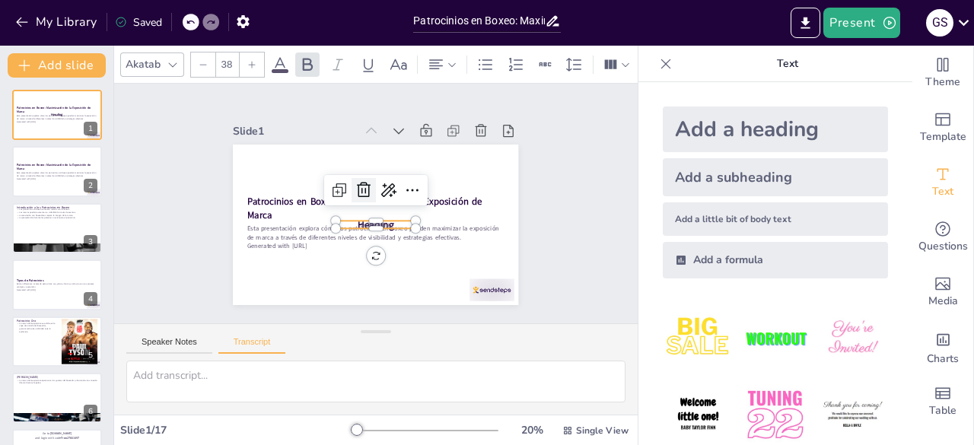
click at [354, 185] on icon at bounding box center [363, 190] width 18 height 18
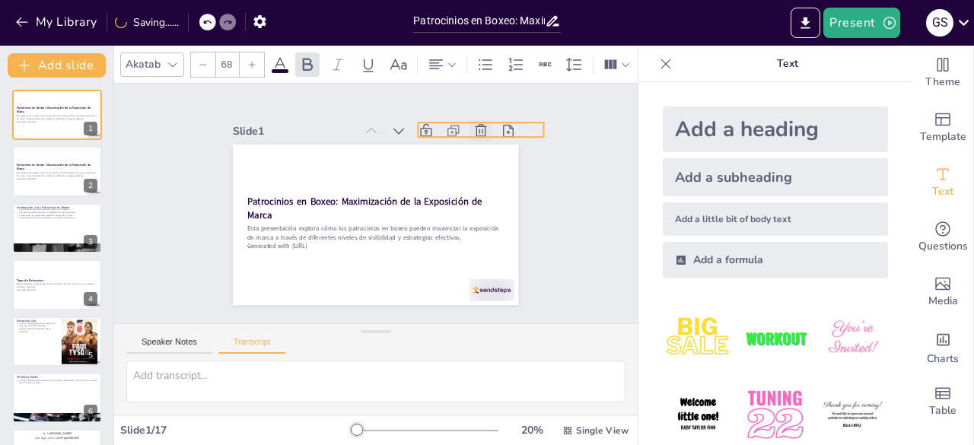
drag, startPoint x: 365, startPoint y: 222, endPoint x: 470, endPoint y: 127, distance: 141.6
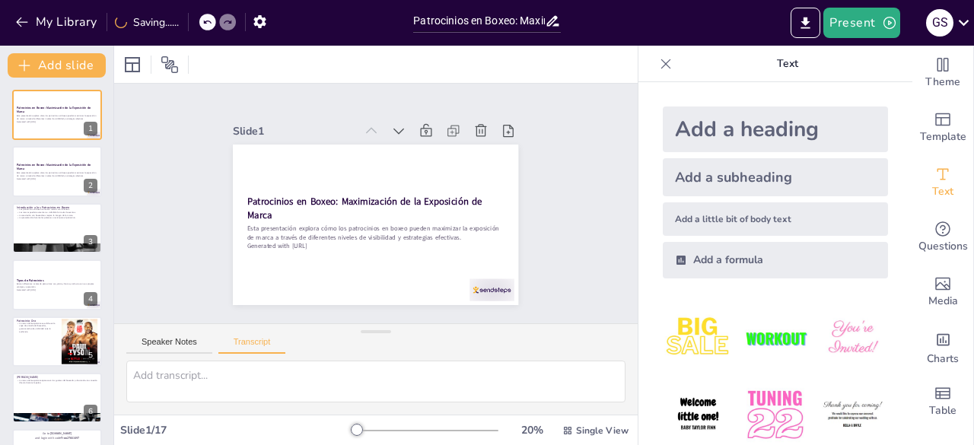
click at [556, 215] on div "Slide 1 Patrocinios en Boxeo: Maximización de la Exposición de Marca Esta prese…" at bounding box center [375, 204] width 523 height 240
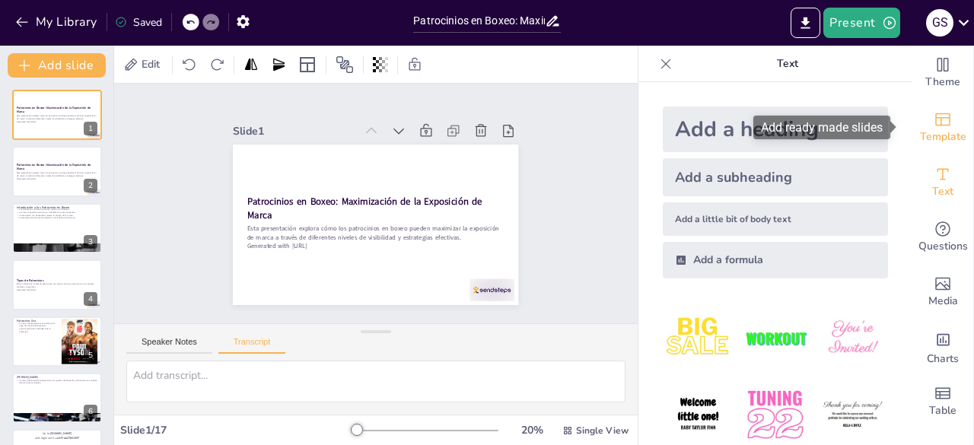
click at [920, 132] on span "Template" at bounding box center [943, 137] width 46 height 17
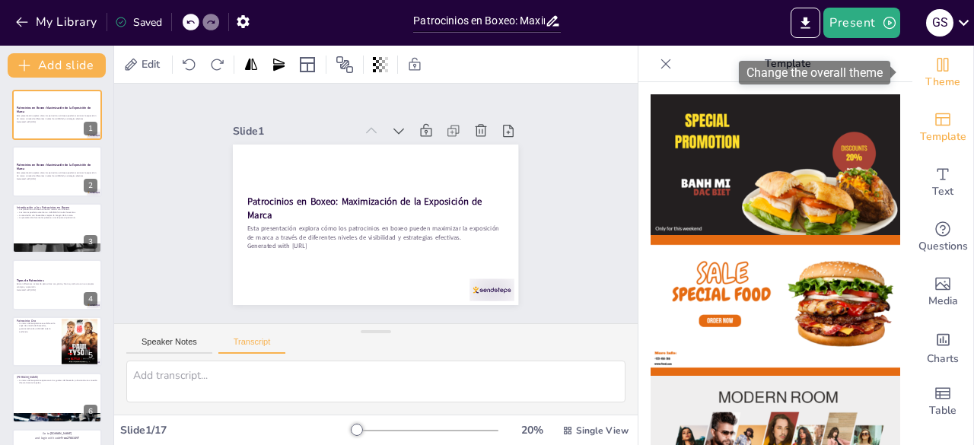
click at [935, 66] on icon "Change the overall theme" at bounding box center [942, 65] width 18 height 18
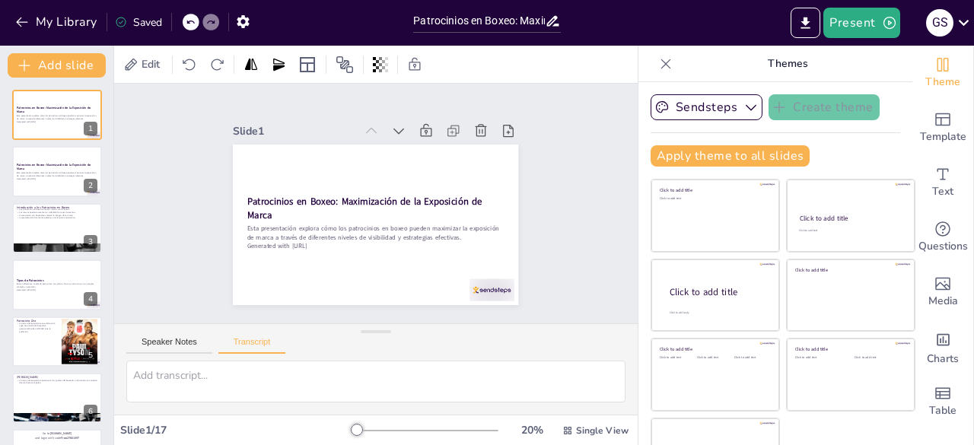
click at [658, 65] on icon at bounding box center [665, 63] width 15 height 15
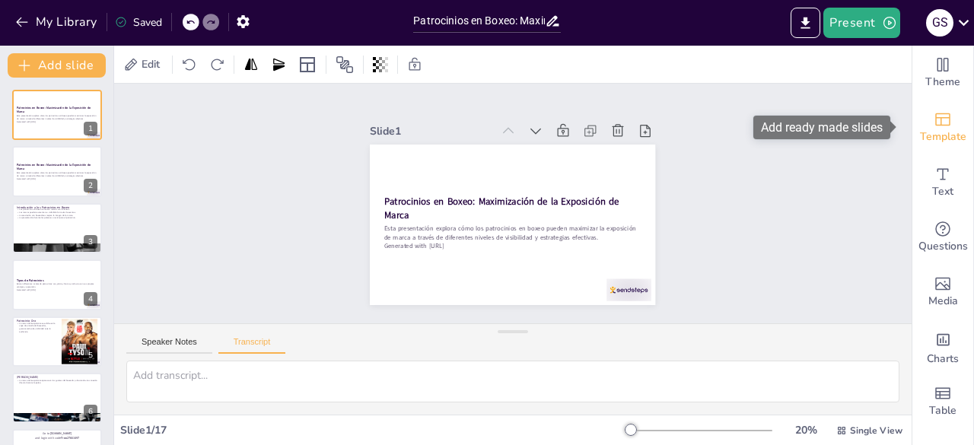
click at [940, 132] on span "Template" at bounding box center [943, 137] width 46 height 17
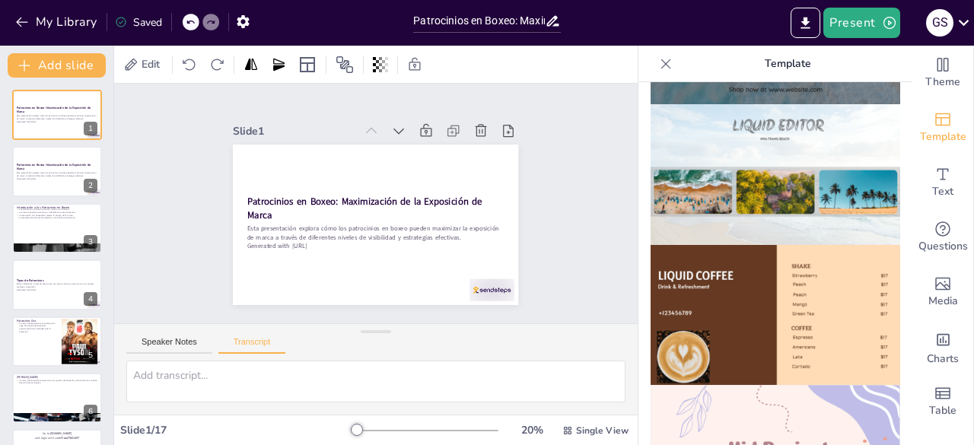
scroll to position [989, 0]
